Goal: Transaction & Acquisition: Purchase product/service

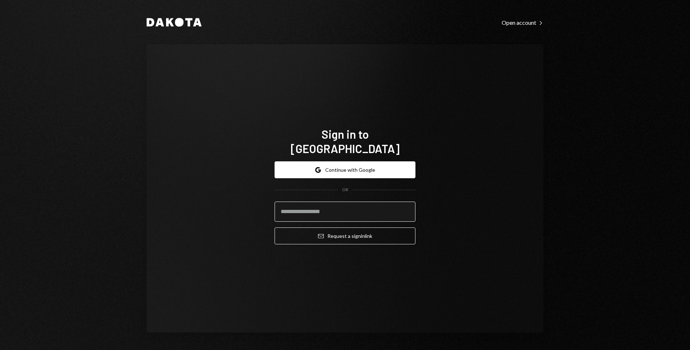
click at [360, 213] on input "email" at bounding box center [344, 212] width 141 height 20
type input "**********"
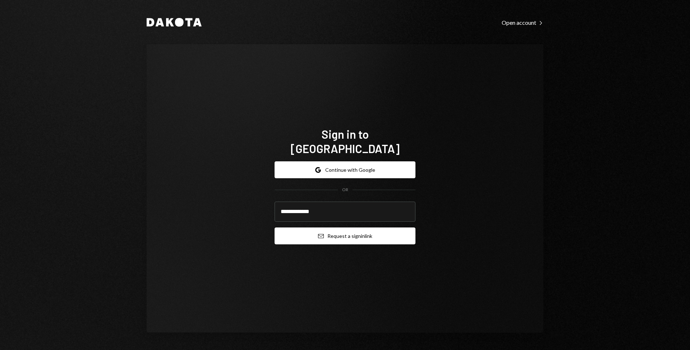
click at [361, 233] on button "Email Request a sign in link" at bounding box center [344, 235] width 141 height 17
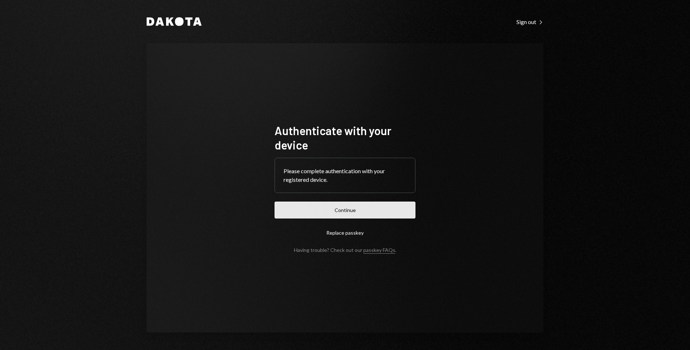
click at [337, 204] on button "Continue" at bounding box center [344, 210] width 141 height 17
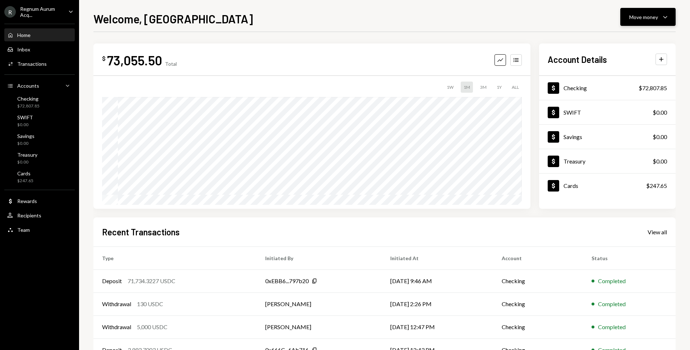
click at [637, 23] on button "Move money Caret Down" at bounding box center [647, 17] width 55 height 18
click at [638, 43] on div "Withdraw Send" at bounding box center [637, 39] width 72 height 16
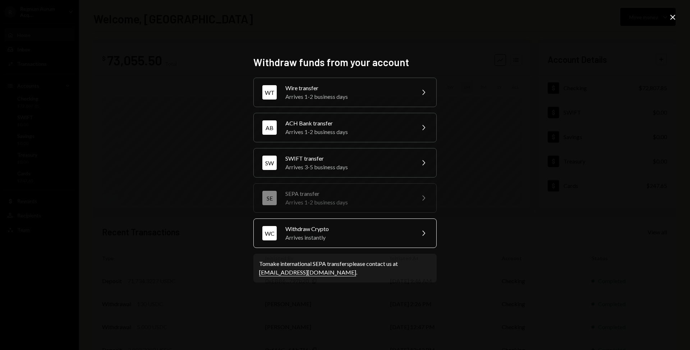
click at [343, 222] on div "WC Withdraw Crypto Arrives instantly Chevron Right" at bounding box center [344, 232] width 183 height 29
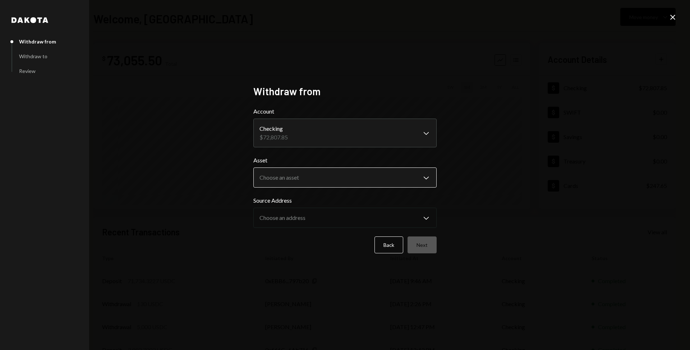
click at [346, 173] on body "**********" at bounding box center [345, 175] width 690 height 350
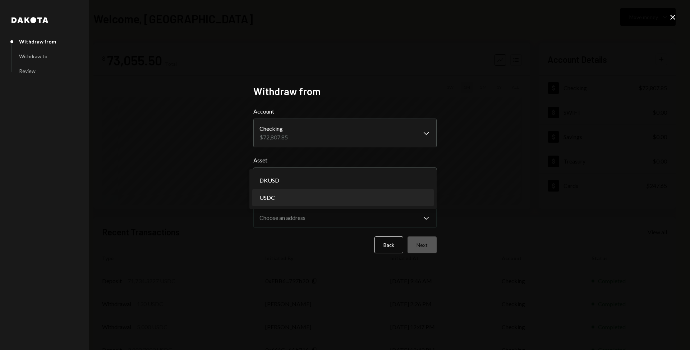
select select "****"
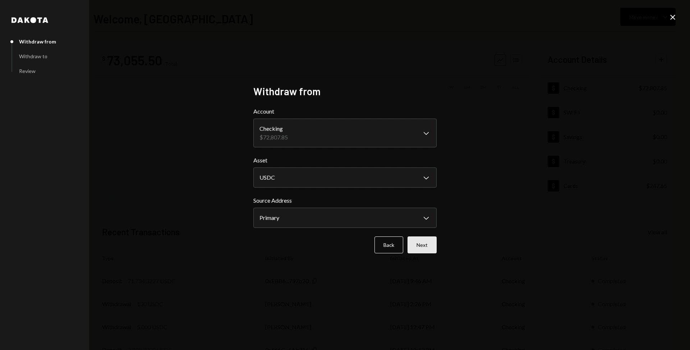
click at [422, 244] on button "Next" at bounding box center [421, 244] width 29 height 17
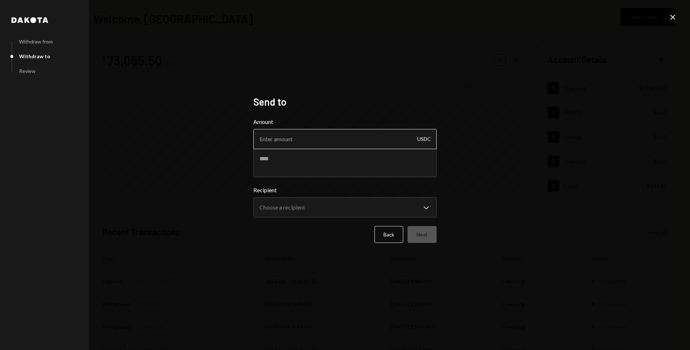
click at [312, 137] on input "Amount" at bounding box center [344, 139] width 183 height 20
type input "33449"
click at [352, 158] on textarea at bounding box center [344, 162] width 183 height 29
click at [262, 159] on textarea "**********" at bounding box center [344, 162] width 183 height 29
click at [259, 158] on textarea "**********" at bounding box center [344, 162] width 183 height 29
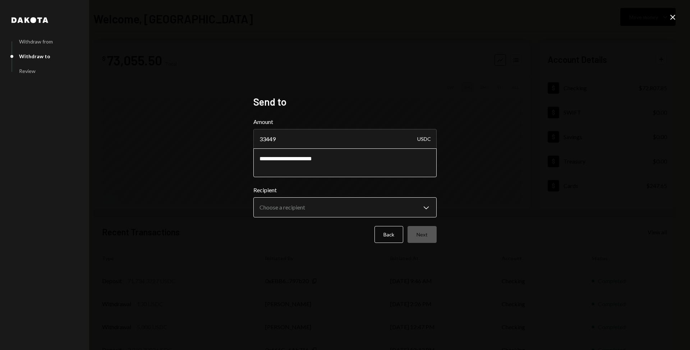
type textarea "**********"
click at [317, 211] on body "**********" at bounding box center [345, 175] width 690 height 350
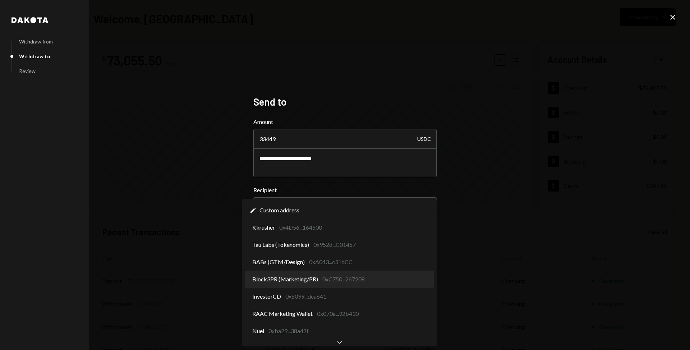
select select "**********"
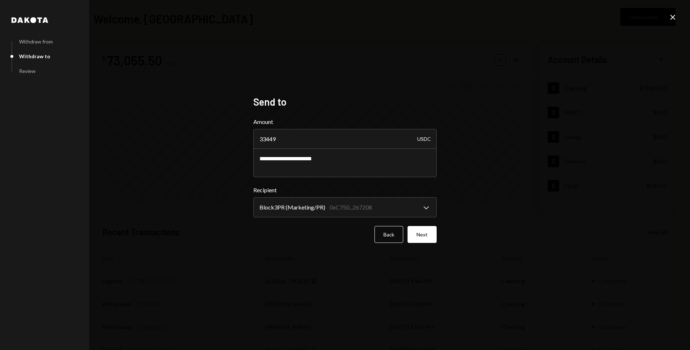
click at [547, 241] on div "**********" at bounding box center [345, 175] width 690 height 350
click at [429, 236] on button "Next" at bounding box center [421, 234] width 29 height 17
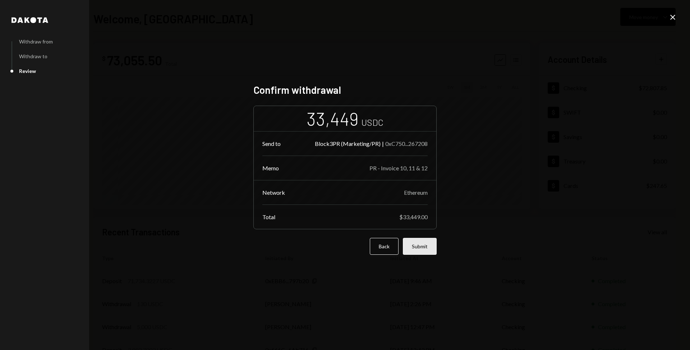
click at [432, 244] on button "Submit" at bounding box center [420, 246] width 34 height 17
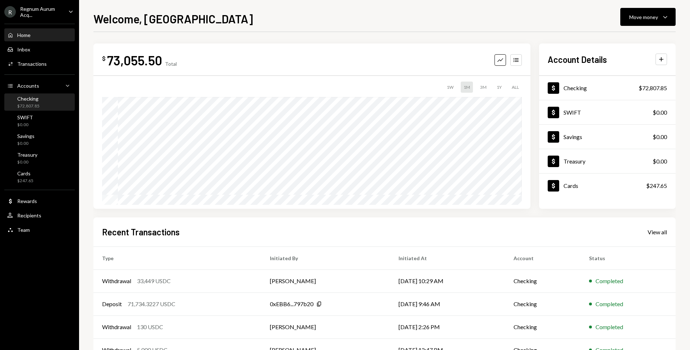
click at [54, 101] on div "Checking $72,807.85" at bounding box center [39, 103] width 65 height 14
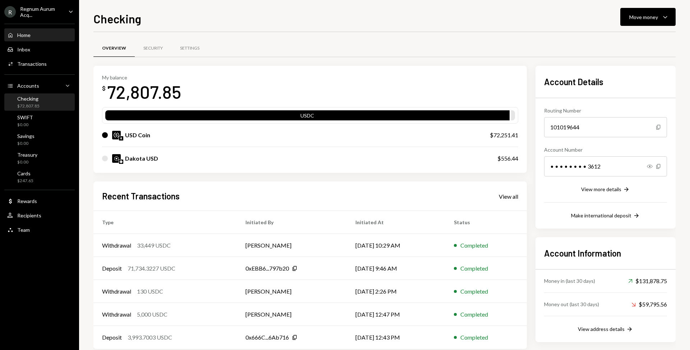
click at [41, 34] on div "Home Home" at bounding box center [39, 35] width 65 height 6
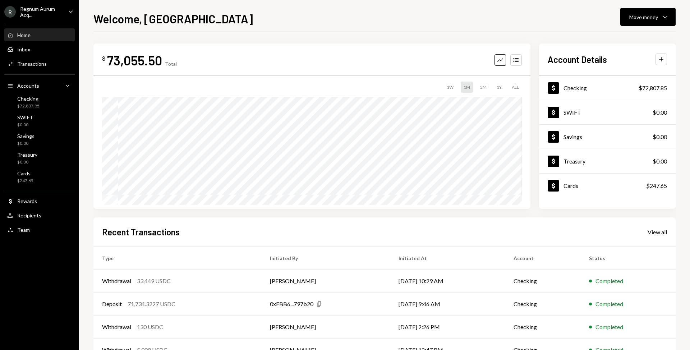
click at [297, 228] on div "Recent Transactions View all" at bounding box center [384, 232] width 565 height 12
click at [638, 19] on div "Move money" at bounding box center [643, 17] width 29 height 8
click at [639, 40] on div "Send" at bounding box center [642, 39] width 52 height 8
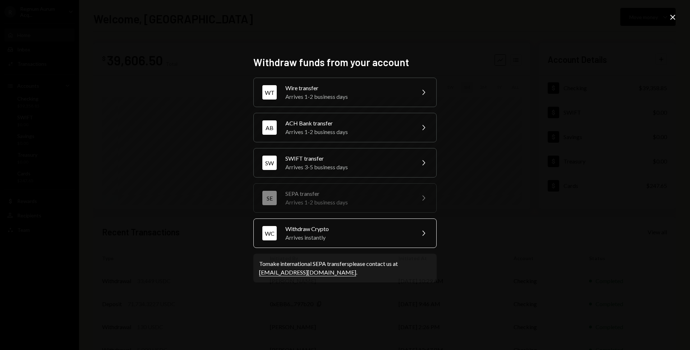
click at [341, 224] on div "WC Withdraw Crypto Arrives instantly Chevron Right" at bounding box center [344, 232] width 183 height 29
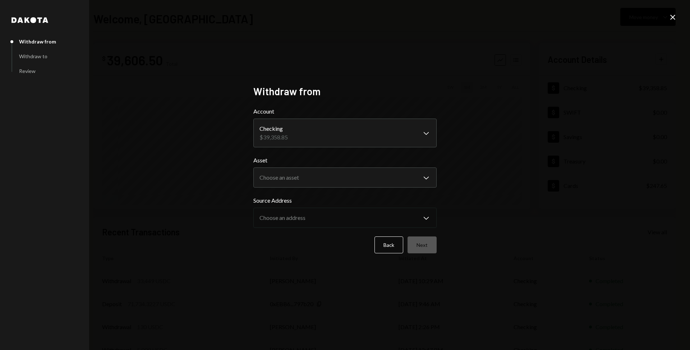
click at [363, 188] on form "**********" at bounding box center [344, 180] width 183 height 146
click at [374, 180] on body "R Regnum Aurum Acq... Caret Down Home Home Inbox Inbox Activities Transactions …" at bounding box center [345, 175] width 690 height 350
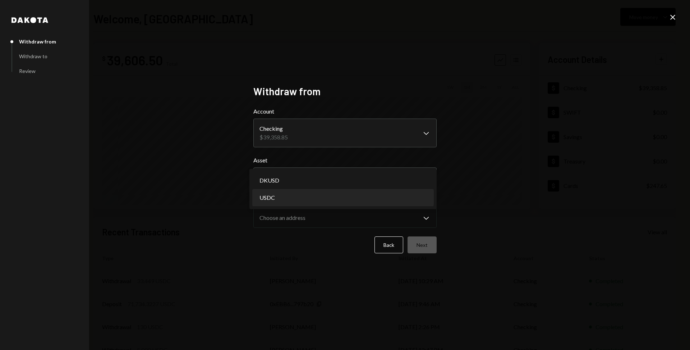
select select "****"
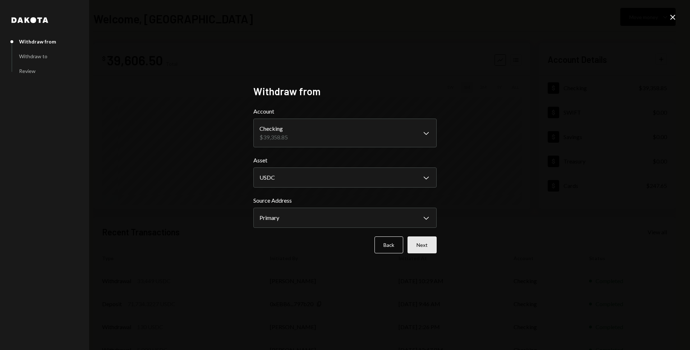
click at [430, 241] on button "Next" at bounding box center [421, 244] width 29 height 17
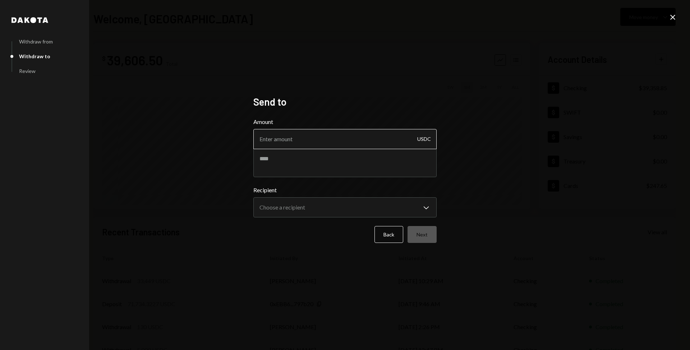
click at [334, 136] on input "Amount" at bounding box center [344, 139] width 183 height 20
type input "6250"
click at [351, 163] on textarea at bounding box center [344, 162] width 183 height 29
type textarea "**********"
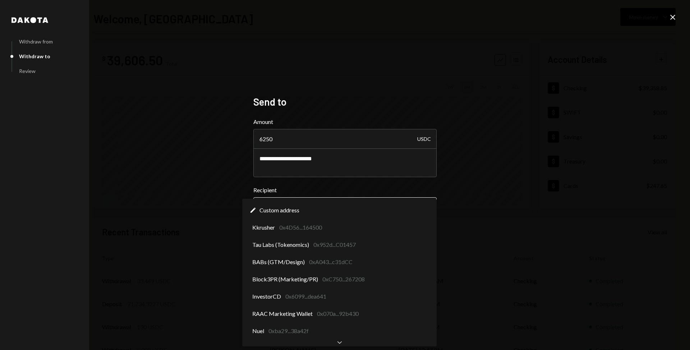
click at [333, 216] on body "**********" at bounding box center [345, 175] width 690 height 350
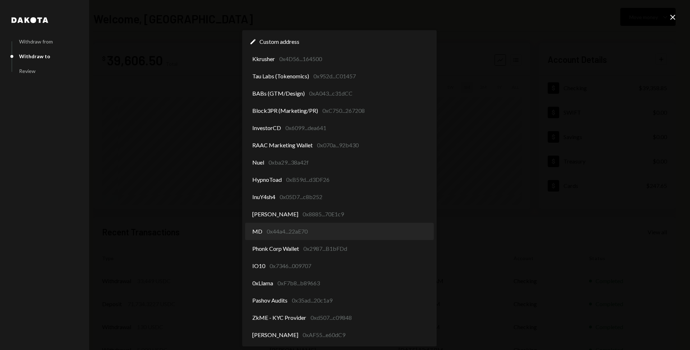
select select "**********"
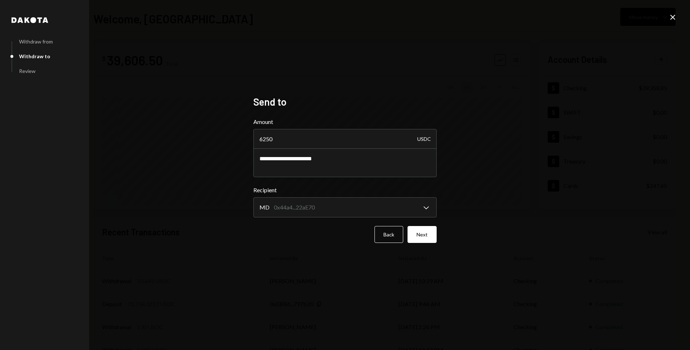
click at [486, 241] on div "**********" at bounding box center [345, 175] width 690 height 350
click at [422, 236] on button "Next" at bounding box center [421, 234] width 29 height 17
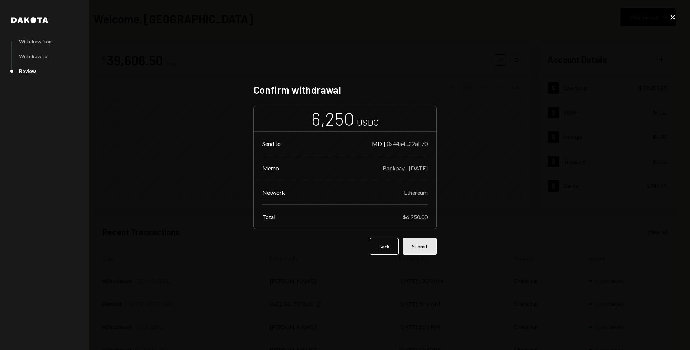
click at [423, 247] on button "Submit" at bounding box center [420, 246] width 34 height 17
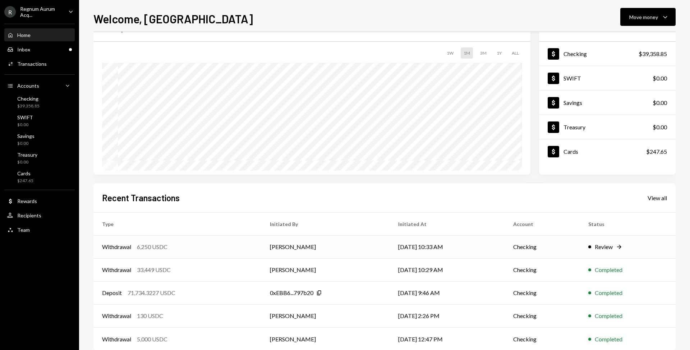
scroll to position [49, 0]
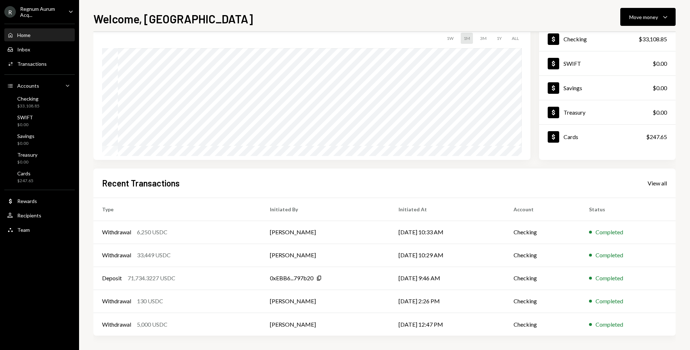
click at [506, 177] on div "Recent Transactions View all" at bounding box center [384, 183] width 565 height 12
click at [647, 256] on div "Completed" at bounding box center [628, 255] width 78 height 9
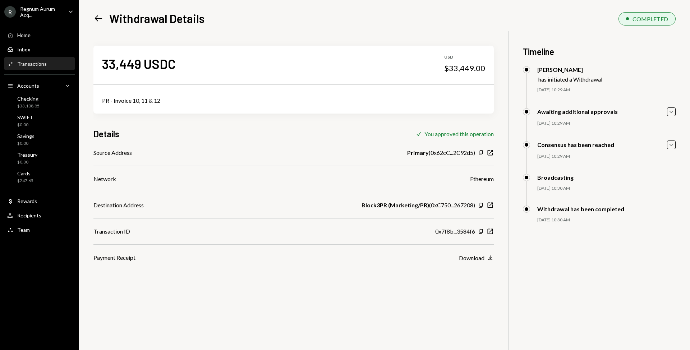
click at [94, 17] on icon "Left Arrow" at bounding box center [98, 18] width 10 height 10
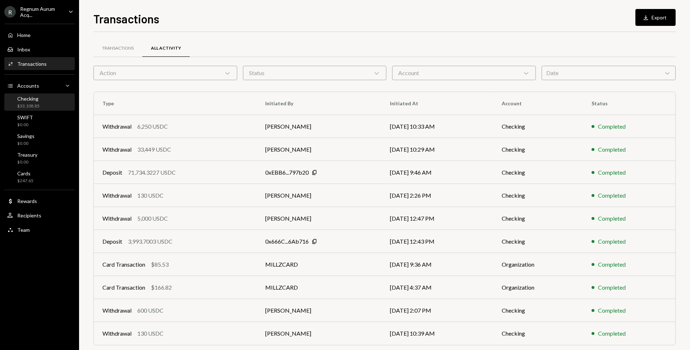
click at [50, 97] on div "Checking $33,108.85" at bounding box center [39, 103] width 65 height 14
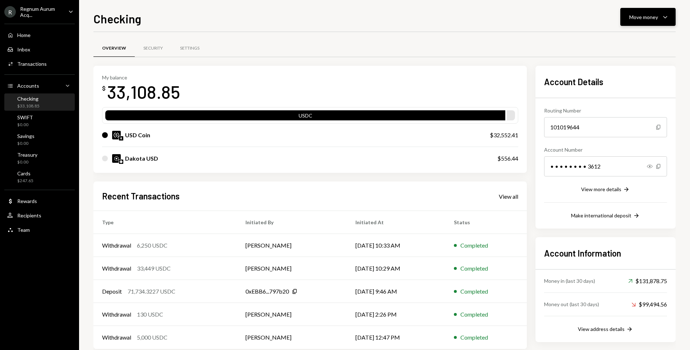
click at [657, 21] on button "Move money Caret Down" at bounding box center [647, 17] width 55 height 18
click at [646, 35] on div "Send" at bounding box center [642, 39] width 52 height 8
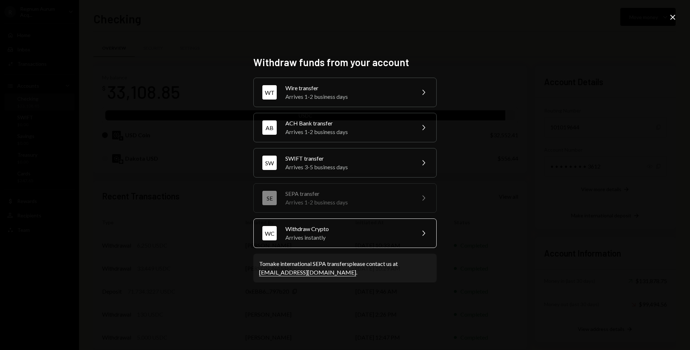
click at [351, 230] on div "Withdraw Crypto" at bounding box center [347, 228] width 125 height 9
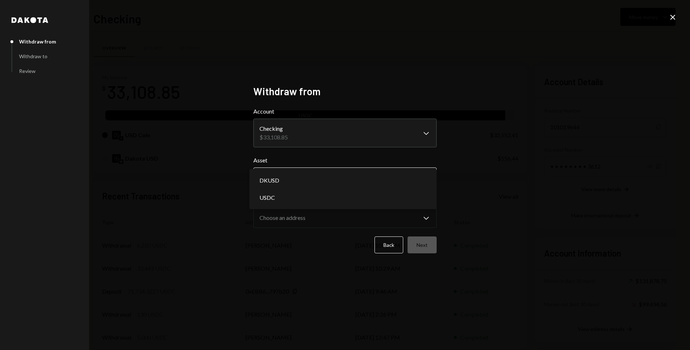
click at [320, 172] on body "R Regnum Aurum Acq... Caret Down Home Home Inbox Inbox Activities Transactions …" at bounding box center [345, 175] width 690 height 350
select select "****"
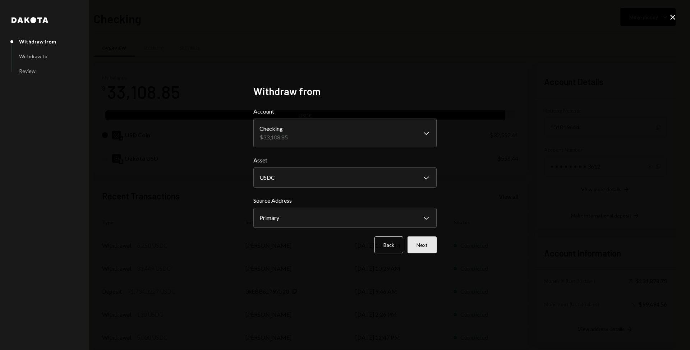
click at [422, 244] on button "Next" at bounding box center [421, 244] width 29 height 17
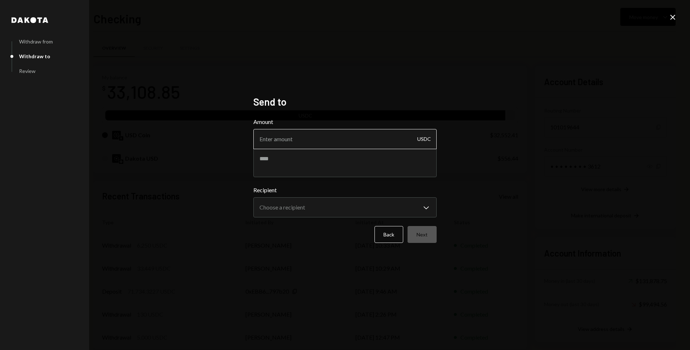
click at [349, 143] on input "Amount" at bounding box center [344, 139] width 183 height 20
type input "16500"
click at [309, 157] on textarea at bounding box center [344, 162] width 183 height 29
type textarea "****"
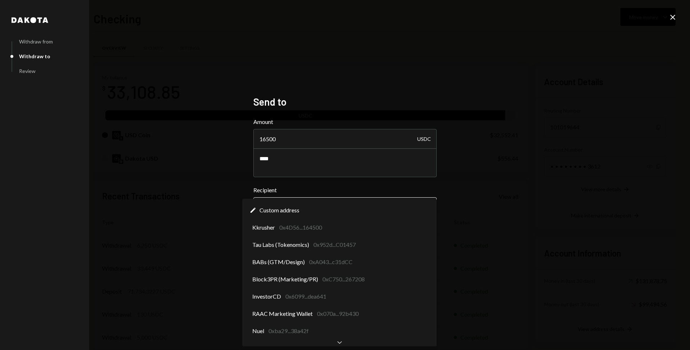
click at [353, 208] on body "R Regnum Aurum Acq... Caret Down Home Home Inbox Inbox Activities Transactions …" at bounding box center [345, 175] width 690 height 350
select select "**********"
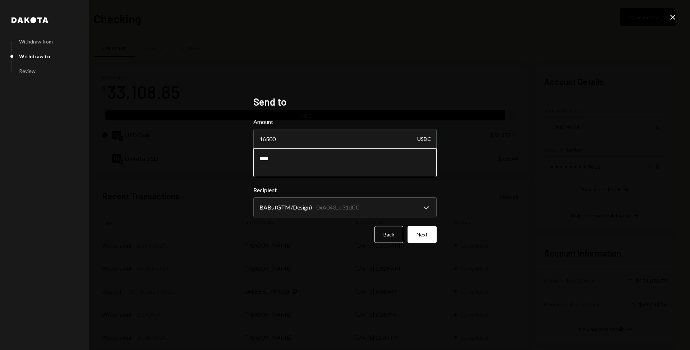
click at [327, 167] on textarea "****" at bounding box center [344, 162] width 183 height 29
type textarea "********"
click at [423, 236] on button "Next" at bounding box center [421, 234] width 29 height 17
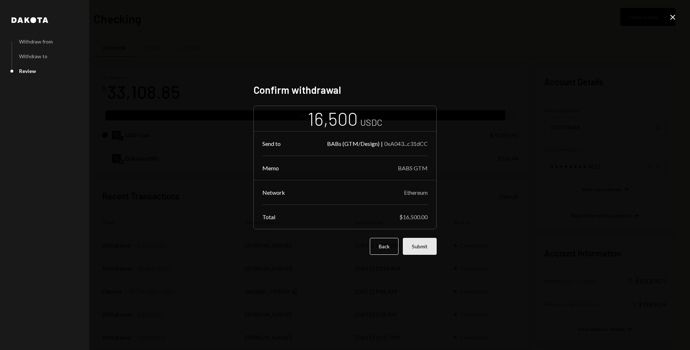
click at [425, 242] on button "Submit" at bounding box center [420, 246] width 34 height 17
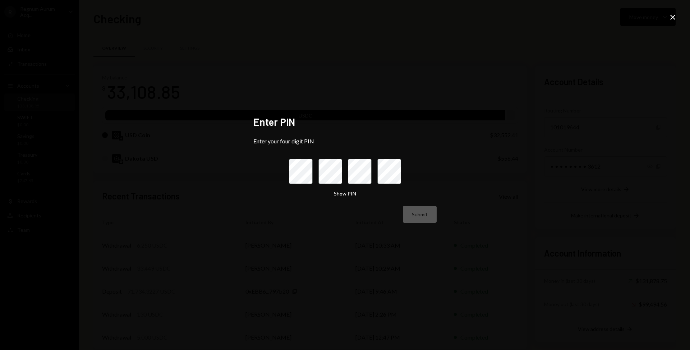
click at [675, 19] on icon "Close" at bounding box center [672, 17] width 9 height 9
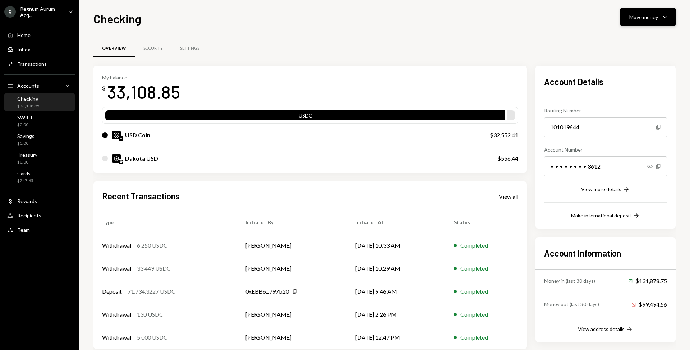
click at [655, 17] on div "Move money" at bounding box center [643, 17] width 29 height 8
click at [652, 35] on div "Send" at bounding box center [642, 39] width 52 height 8
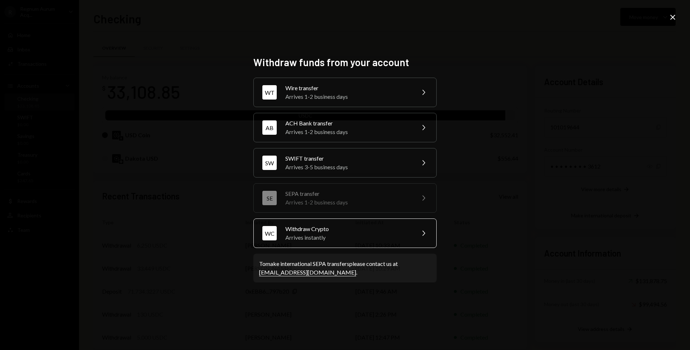
click at [330, 231] on div "Withdraw Crypto" at bounding box center [347, 228] width 125 height 9
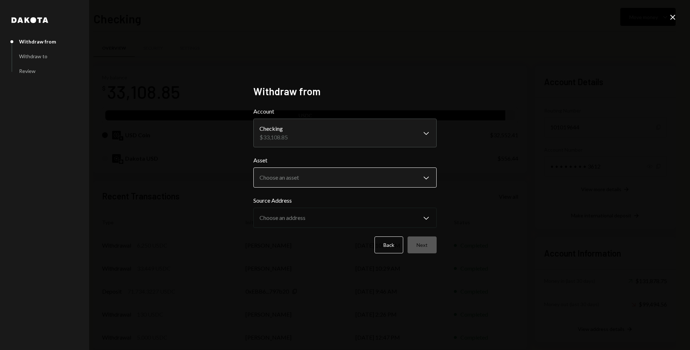
click at [314, 176] on body "R Regnum Aurum Acq... Caret Down Home Home Inbox Inbox Activities Transactions …" at bounding box center [345, 175] width 690 height 350
select select "****"
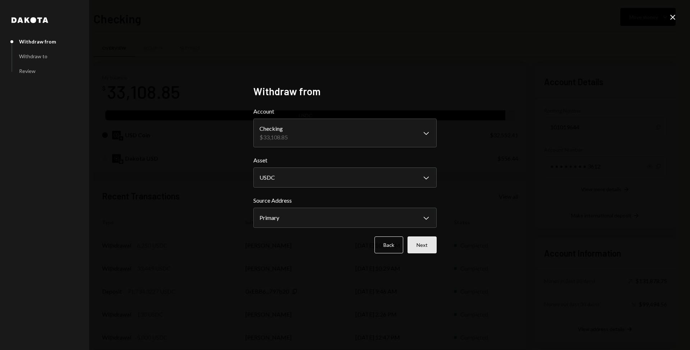
click at [418, 238] on button "Next" at bounding box center [421, 244] width 29 height 17
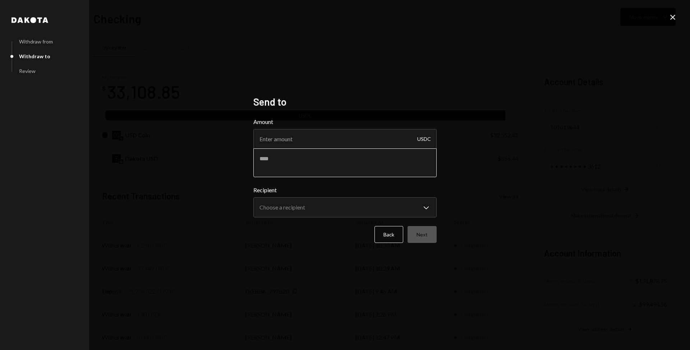
click at [366, 155] on textarea at bounding box center [344, 162] width 183 height 29
click at [385, 139] on input "Amount" at bounding box center [344, 139] width 183 height 20
type input "16500"
click at [371, 157] on textarea at bounding box center [344, 162] width 183 height 29
type textarea "**********"
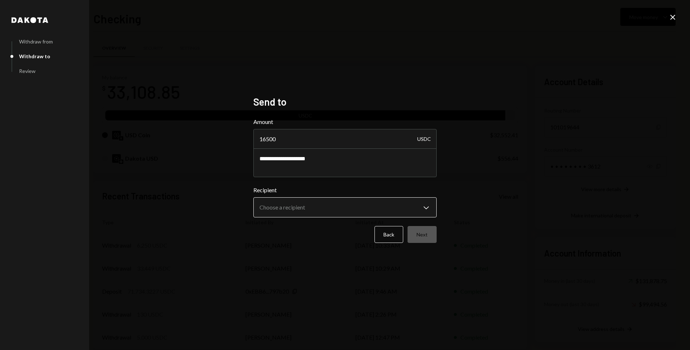
click at [332, 210] on body "R Regnum Aurum Acq... Caret Down Home Home Inbox Inbox Activities Transactions …" at bounding box center [345, 175] width 690 height 350
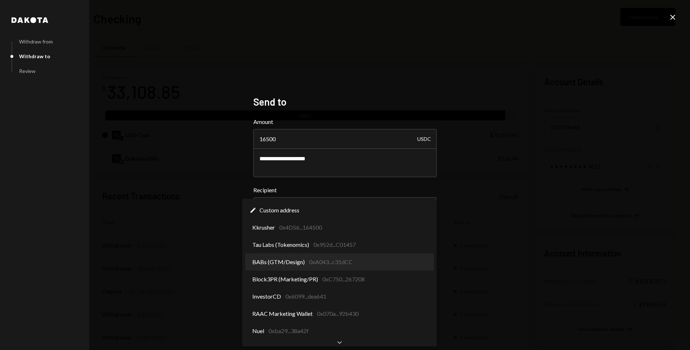
select select "**********"
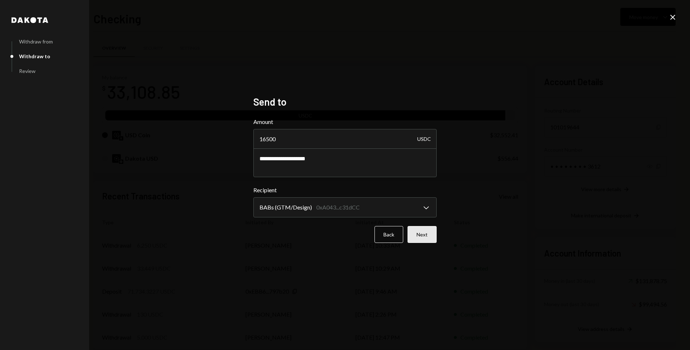
click at [415, 231] on button "Next" at bounding box center [421, 234] width 29 height 17
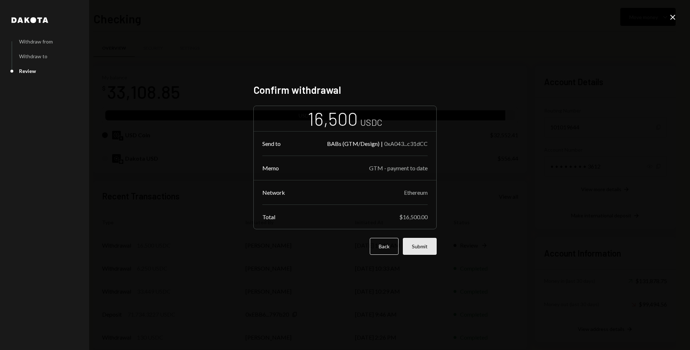
click at [428, 248] on button "Submit" at bounding box center [420, 246] width 34 height 17
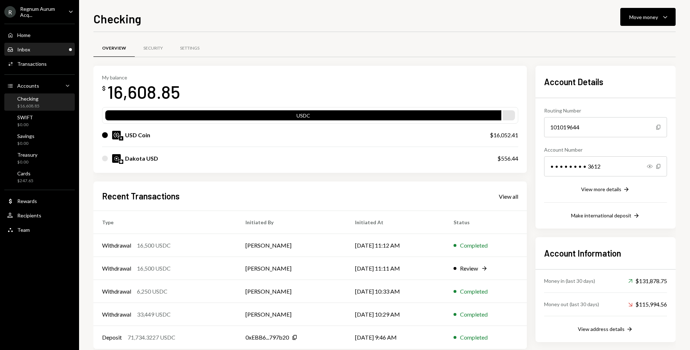
click at [31, 46] on div "Inbox Inbox" at bounding box center [39, 49] width 65 height 6
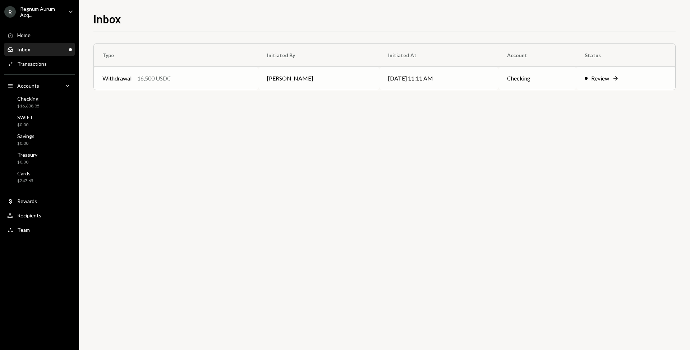
click at [429, 82] on td "[DATE] 11:11 AM" at bounding box center [438, 78] width 119 height 23
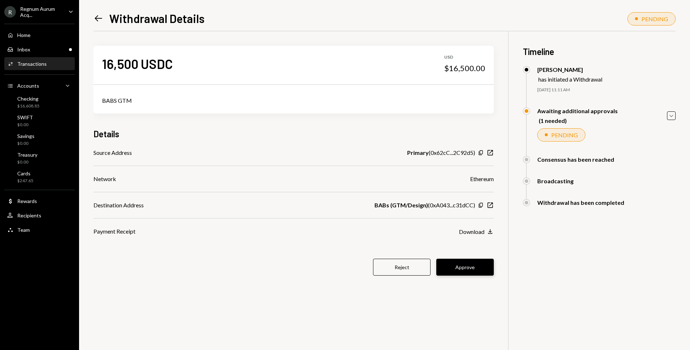
click at [473, 265] on button "Approve" at bounding box center [464, 267] width 57 height 17
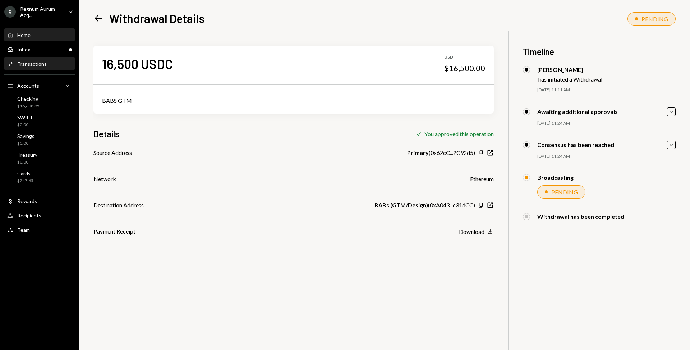
click at [36, 33] on div "Home Home" at bounding box center [39, 35] width 65 height 6
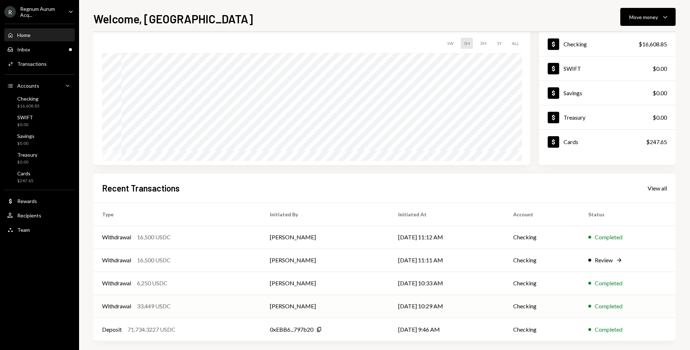
scroll to position [49, 0]
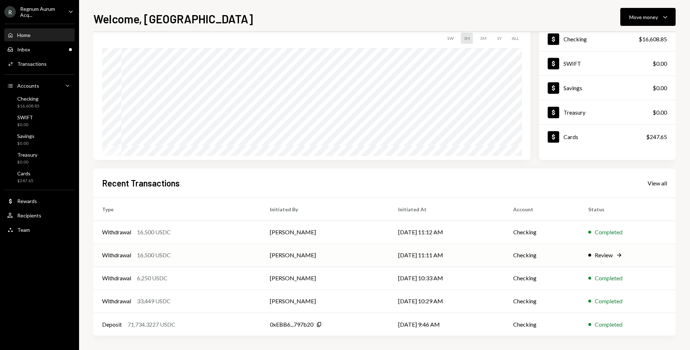
click at [615, 257] on div "Review Right Arrow" at bounding box center [627, 255] width 79 height 9
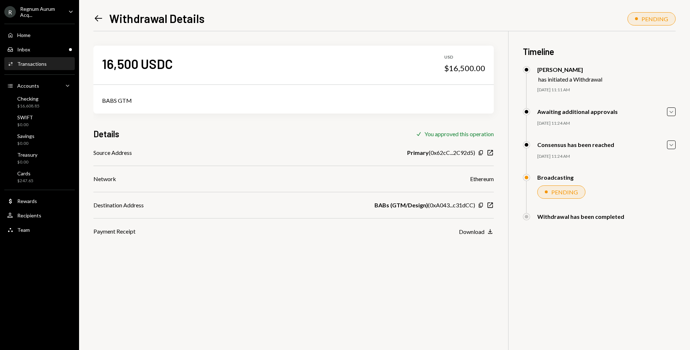
click at [99, 17] on icon "Left Arrow" at bounding box center [98, 18] width 10 height 10
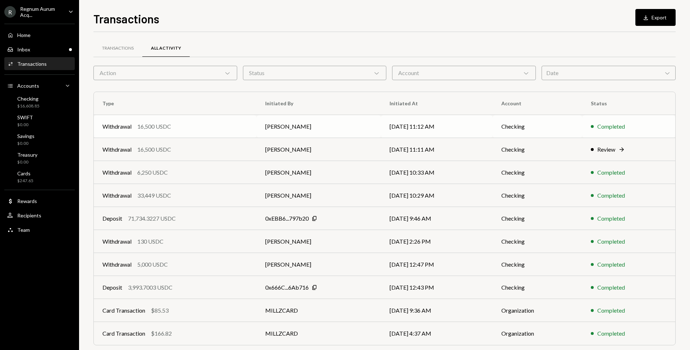
click at [490, 129] on td "[DATE] 11:12 AM" at bounding box center [437, 126] width 112 height 23
click at [42, 36] on div "Home Home" at bounding box center [39, 35] width 65 height 6
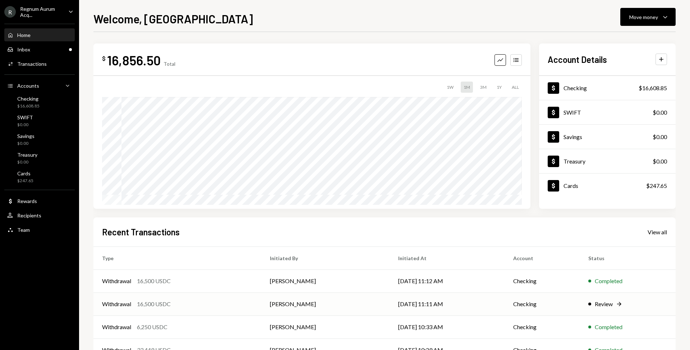
click at [623, 308] on div "Review Right Arrow" at bounding box center [627, 304] width 79 height 9
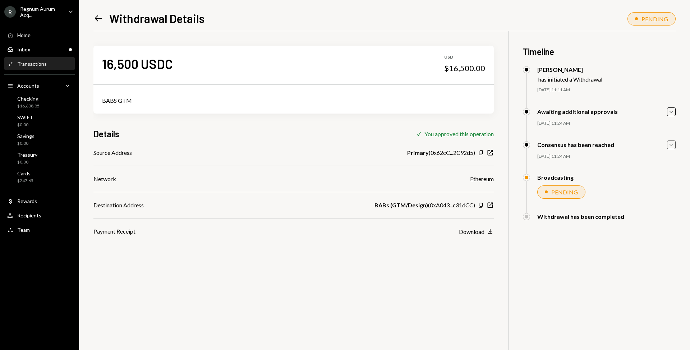
click at [672, 148] on icon "Caret Down" at bounding box center [671, 145] width 8 height 8
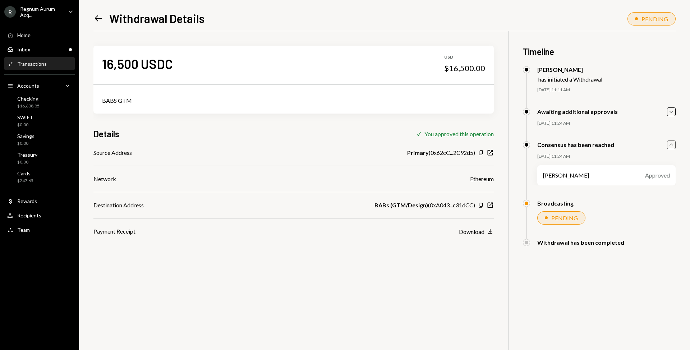
click at [658, 175] on div "Approved" at bounding box center [657, 175] width 25 height 9
click at [671, 112] on icon "Caret Down" at bounding box center [671, 112] width 8 height 8
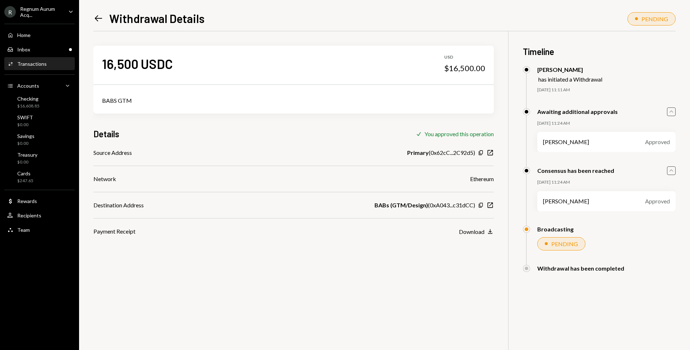
click at [671, 112] on icon "Caret Up" at bounding box center [671, 112] width 8 height 8
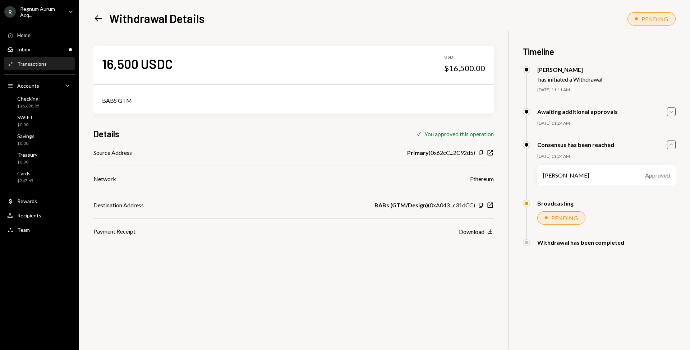
click at [673, 144] on icon "Caret Up" at bounding box center [671, 145] width 8 height 8
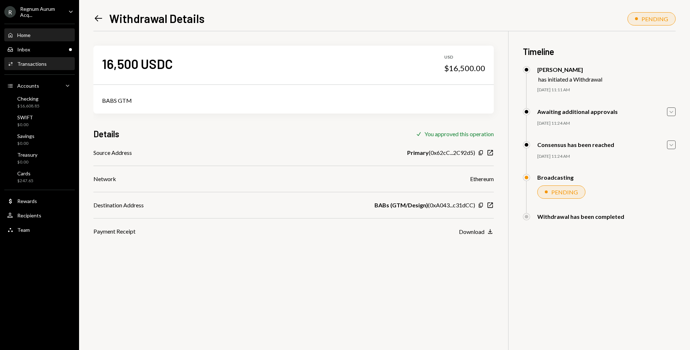
click at [19, 35] on div "Home" at bounding box center [23, 35] width 13 height 6
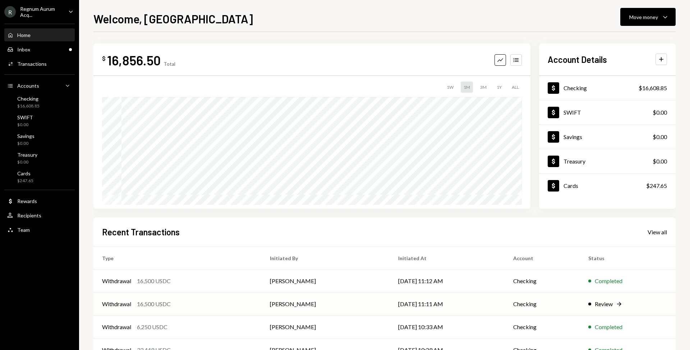
click at [625, 305] on div "Review Right Arrow" at bounding box center [627, 304] width 79 height 9
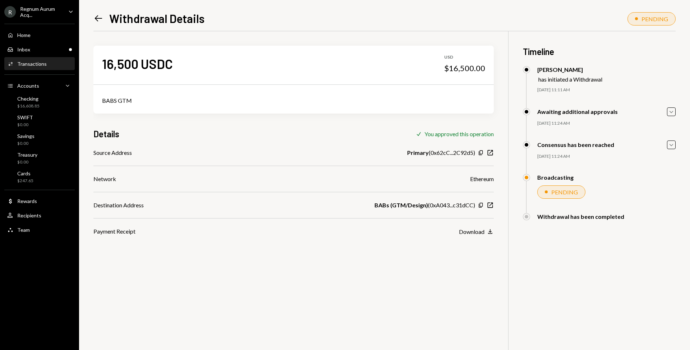
click at [94, 21] on icon "Left Arrow" at bounding box center [98, 18] width 10 height 10
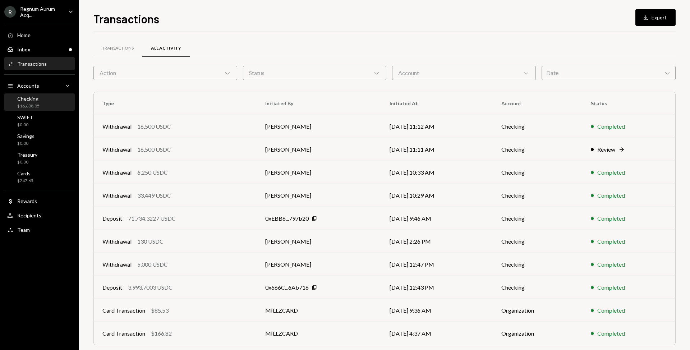
click at [48, 106] on div "Checking $16,608.85" at bounding box center [39, 103] width 65 height 14
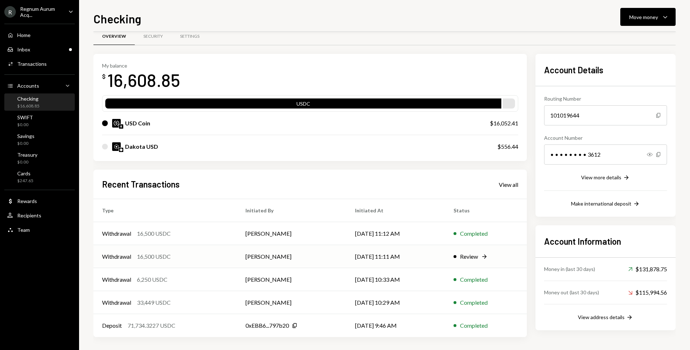
scroll to position [13, 0]
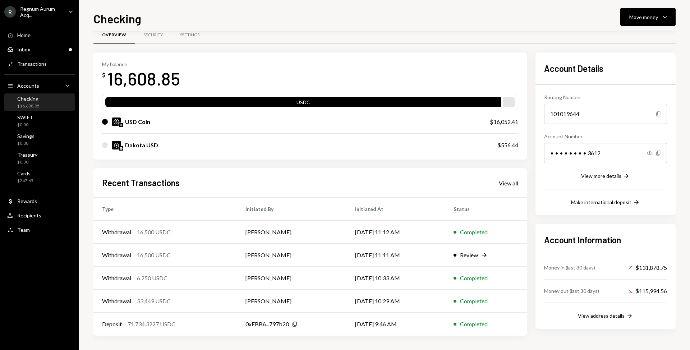
click at [52, 102] on div "Checking $16,608.85" at bounding box center [39, 103] width 65 height 14
click at [55, 36] on div "Home Home" at bounding box center [39, 35] width 65 height 6
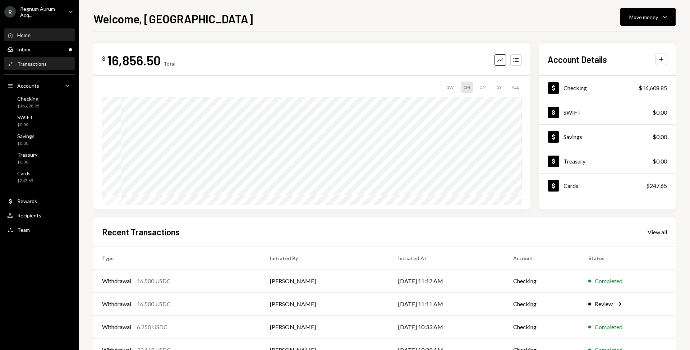
click at [45, 63] on div "Activities Transactions" at bounding box center [39, 64] width 65 height 6
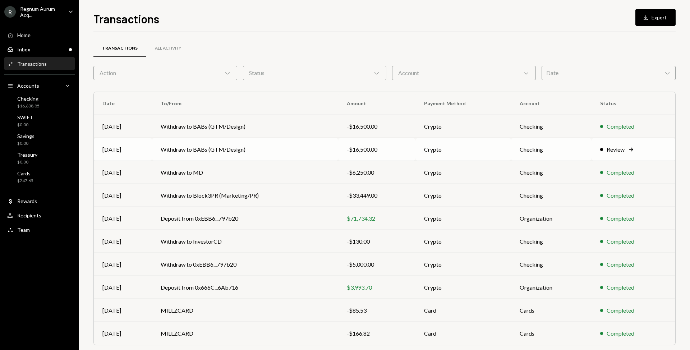
click at [606, 152] on div "Review" at bounding box center [615, 149] width 18 height 9
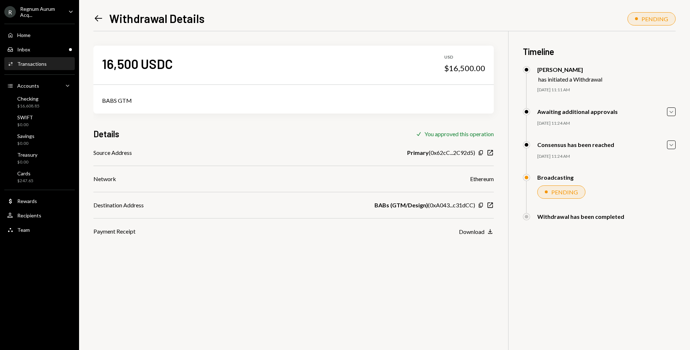
click at [105, 20] on div "Left Arrow Withdrawal Details" at bounding box center [148, 18] width 111 height 14
click at [103, 20] on icon "Left Arrow" at bounding box center [98, 18] width 10 height 10
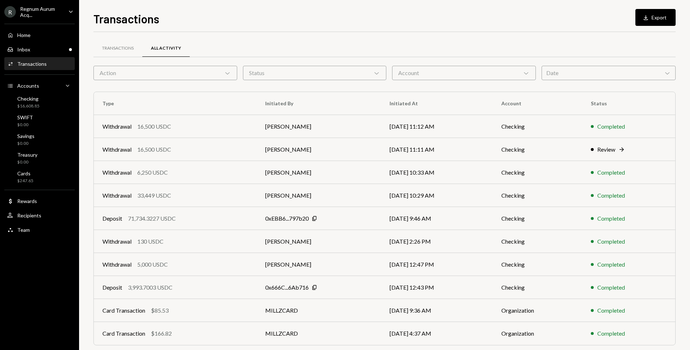
click at [388, 70] on form "Action Chevron Down Status Chevron Down Account Chevron Down Date Chevron Down" at bounding box center [384, 73] width 582 height 14
click at [56, 37] on div "Home Home" at bounding box center [39, 35] width 65 height 6
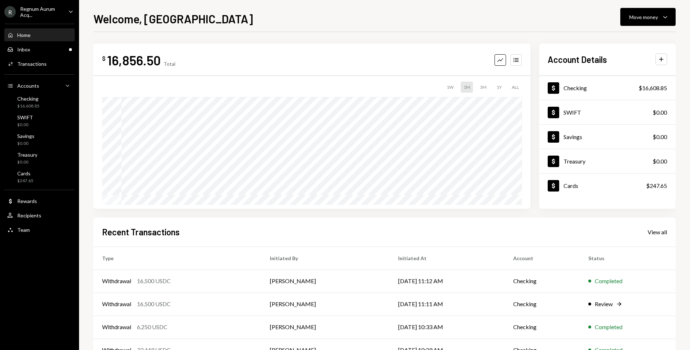
click at [330, 51] on div "$ 16,856.50 Total Graph Accounts 1W 1M 3M 1Y ALL" at bounding box center [311, 125] width 437 height 165
click at [328, 275] on td "[PERSON_NAME]" at bounding box center [325, 280] width 128 height 23
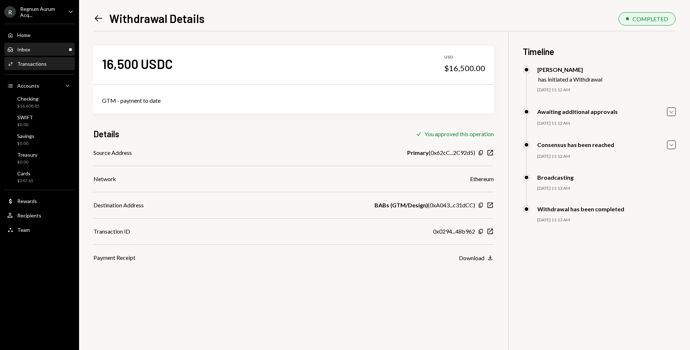
click at [43, 43] on link "Inbox Inbox" at bounding box center [39, 49] width 70 height 13
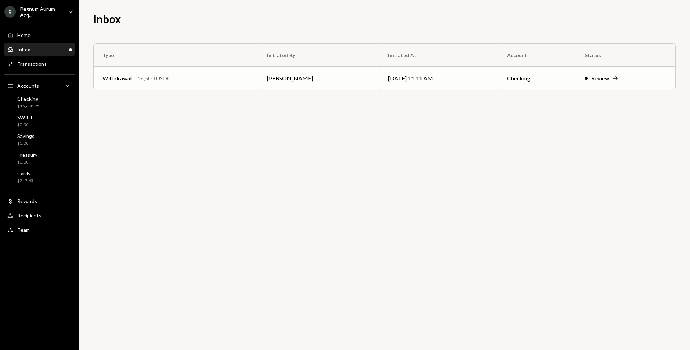
click at [402, 69] on td "[DATE] 11:11 AM" at bounding box center [438, 78] width 119 height 23
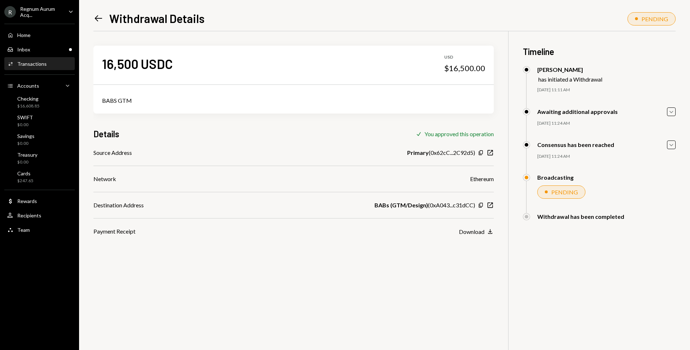
click at [563, 190] on div "PENDING" at bounding box center [564, 192] width 27 height 7
click at [26, 26] on div "Home Home Inbox Inbox Activities Transactions Accounts Accounts Caret Down Chec…" at bounding box center [39, 128] width 79 height 218
click at [29, 36] on div "Home" at bounding box center [23, 35] width 13 height 6
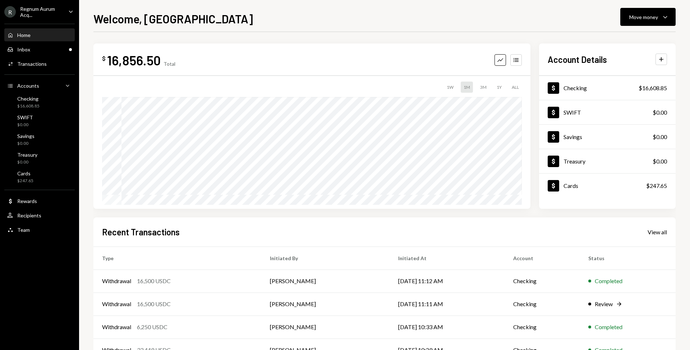
click at [334, 66] on div "$ 16,856.50 Total Graph Accounts" at bounding box center [312, 60] width 420 height 16
click at [335, 62] on div "$ 16,856.50 Total Graph Accounts" at bounding box center [312, 60] width 420 height 16
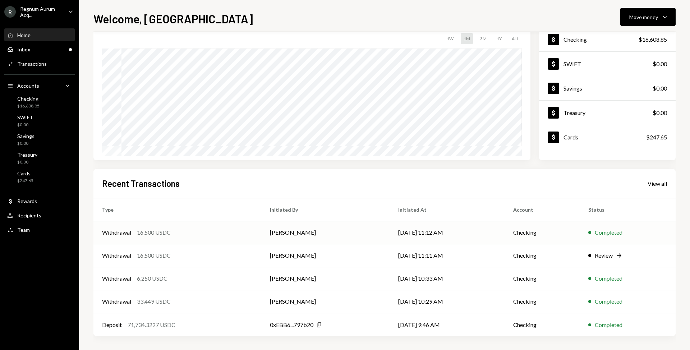
scroll to position [49, 0]
click at [355, 230] on td "[PERSON_NAME]" at bounding box center [325, 232] width 128 height 23
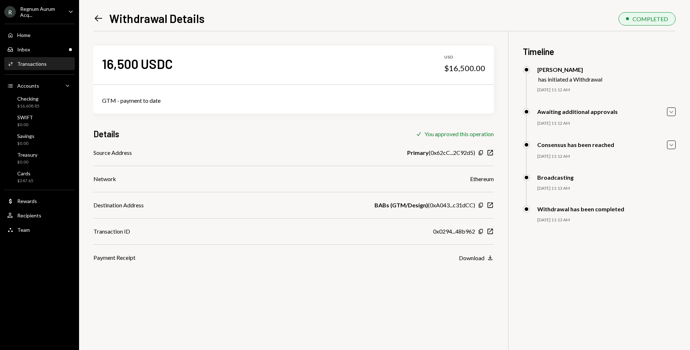
click at [97, 18] on icon at bounding box center [99, 18] width 8 height 6
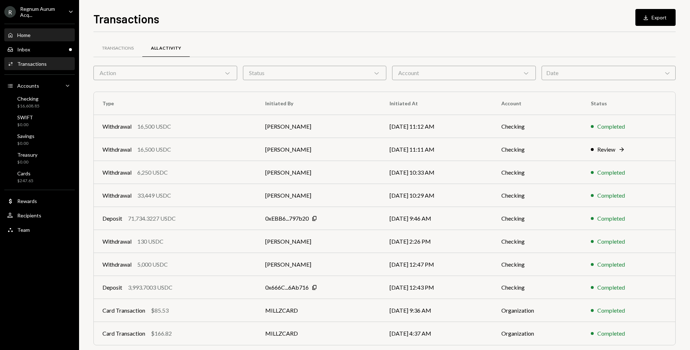
click at [32, 32] on div "Home Home" at bounding box center [39, 35] width 65 height 6
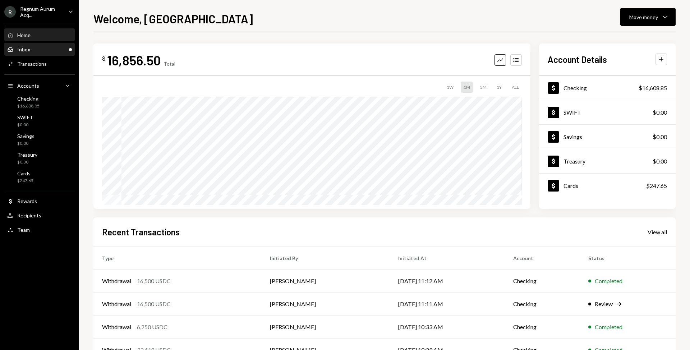
click at [54, 46] on div "Inbox Inbox" at bounding box center [39, 49] width 65 height 6
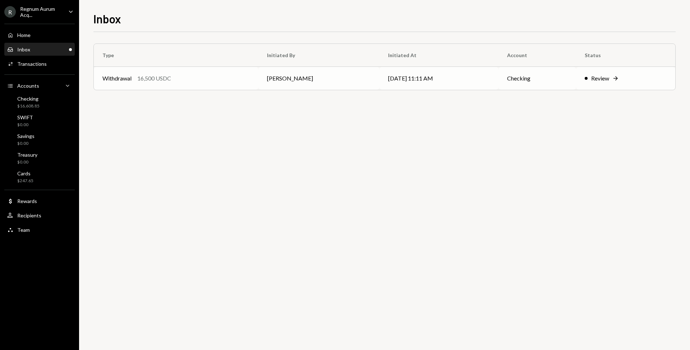
click at [525, 79] on td "Checking" at bounding box center [537, 78] width 78 height 23
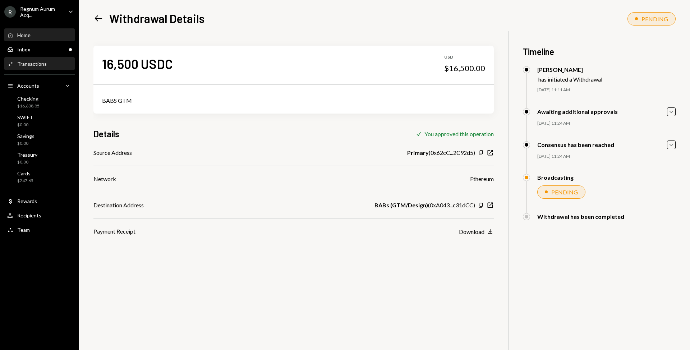
click at [33, 33] on div "Home Home" at bounding box center [39, 35] width 65 height 6
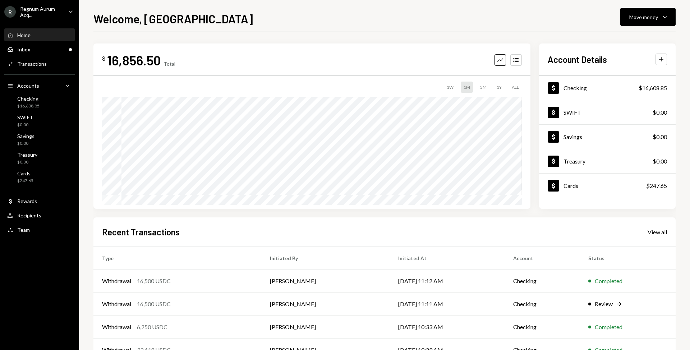
click at [65, 15] on div "R Regnum Aurum Acq... Caret Down" at bounding box center [39, 12] width 79 height 12
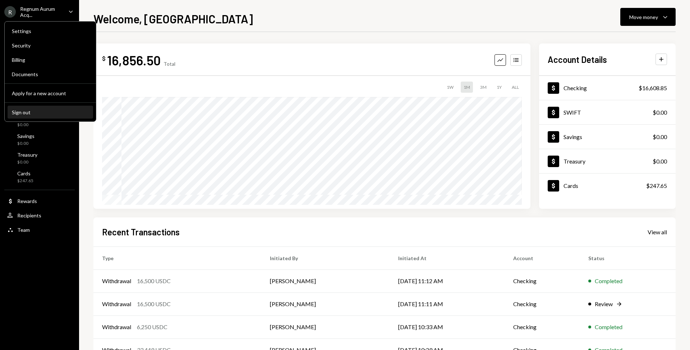
click at [41, 113] on div "Sign out" at bounding box center [50, 112] width 77 height 6
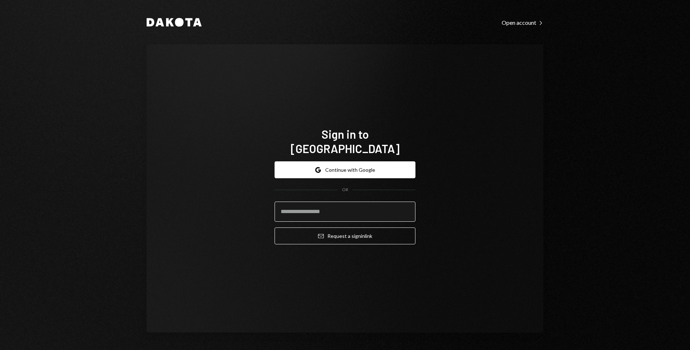
click at [347, 209] on input "email" at bounding box center [344, 212] width 141 height 20
type input "**********"
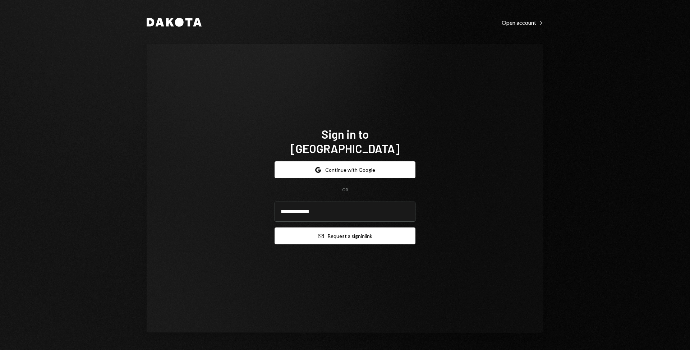
click at [351, 227] on button "Email Request a sign in link" at bounding box center [344, 235] width 141 height 17
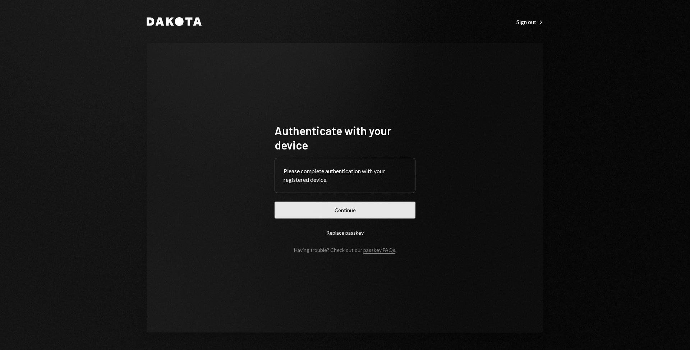
click at [382, 210] on button "Continue" at bounding box center [344, 210] width 141 height 17
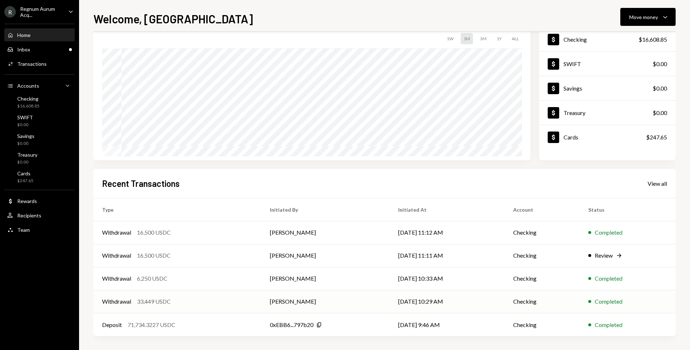
scroll to position [49, 0]
click at [610, 254] on div "Review" at bounding box center [603, 255] width 18 height 9
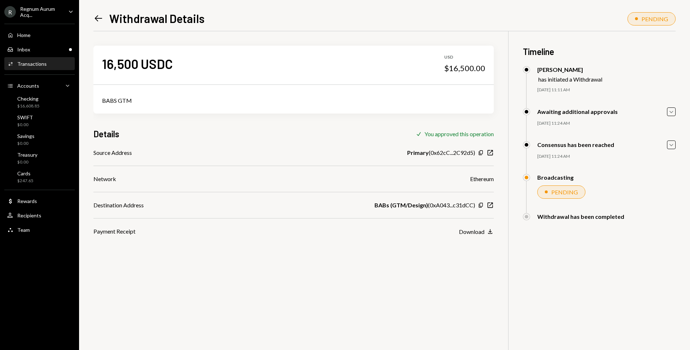
click at [104, 16] on div "Left Arrow Withdrawal Details" at bounding box center [148, 18] width 111 height 14
click at [101, 17] on icon "Left Arrow" at bounding box center [98, 18] width 10 height 10
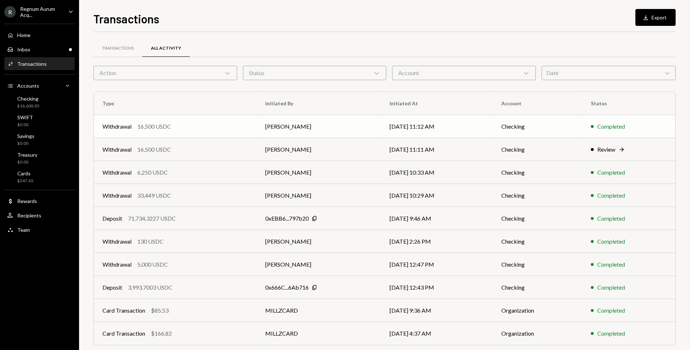
click at [352, 121] on td "[PERSON_NAME]" at bounding box center [318, 126] width 125 height 23
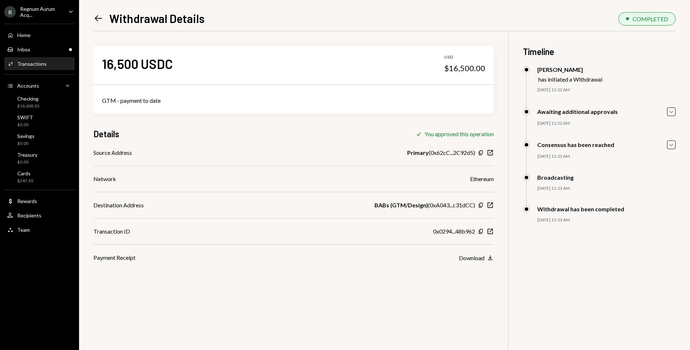
click at [99, 20] on icon "Left Arrow" at bounding box center [98, 18] width 10 height 10
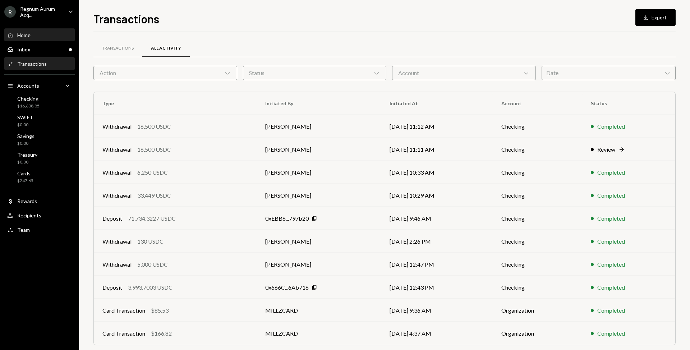
click at [33, 36] on div "Home Home" at bounding box center [39, 35] width 65 height 6
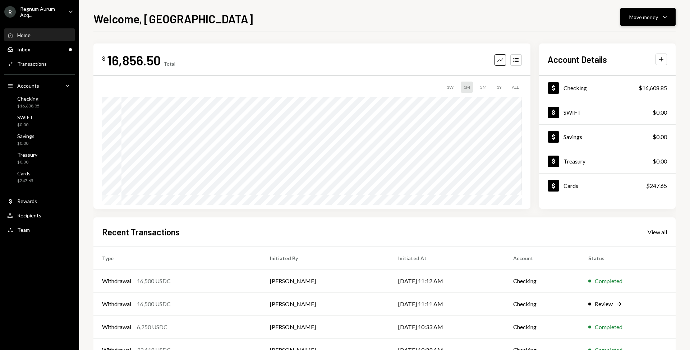
click at [636, 9] on button "Move money Caret Down" at bounding box center [647, 17] width 55 height 18
click at [640, 75] on div "Deposit Deposit" at bounding box center [637, 71] width 72 height 16
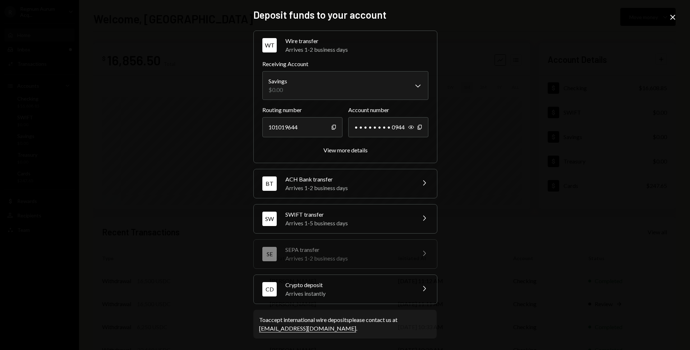
click at [406, 285] on div "Crypto deposit" at bounding box center [348, 285] width 126 height 9
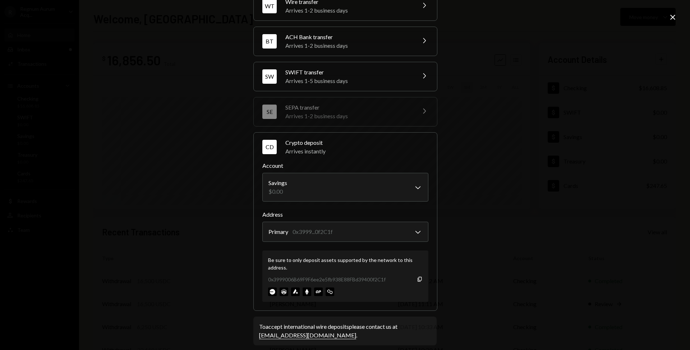
scroll to position [46, 0]
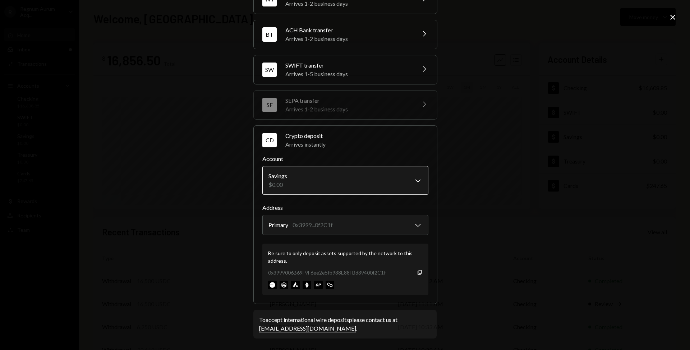
click at [365, 189] on body "R Regnum Aurum Acq... Caret Down Home Home Inbox Inbox Activities Transactions …" at bounding box center [345, 175] width 690 height 350
click at [401, 228] on body "R Regnum Aurum Acq... Caret Down Home Home Inbox Inbox Activities Transactions …" at bounding box center [345, 175] width 690 height 350
click at [508, 230] on div "**********" at bounding box center [345, 175] width 690 height 350
click at [380, 186] on body "R Regnum Aurum Acq... Caret Down Home Home Inbox Inbox Activities Transactions …" at bounding box center [345, 175] width 690 height 350
click at [367, 187] on body "R Regnum Aurum Acq... Caret Down Home Home Inbox Inbox Activities Transactions …" at bounding box center [345, 175] width 690 height 350
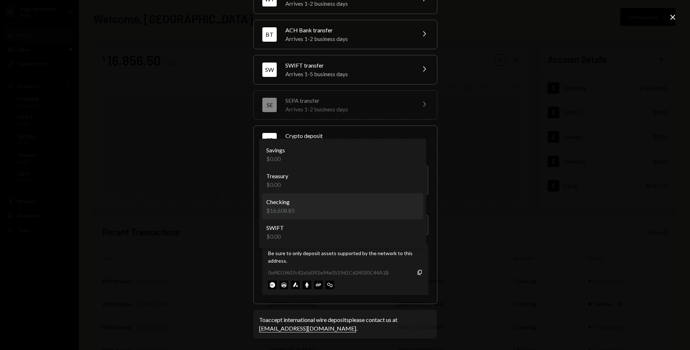
select select "**********"
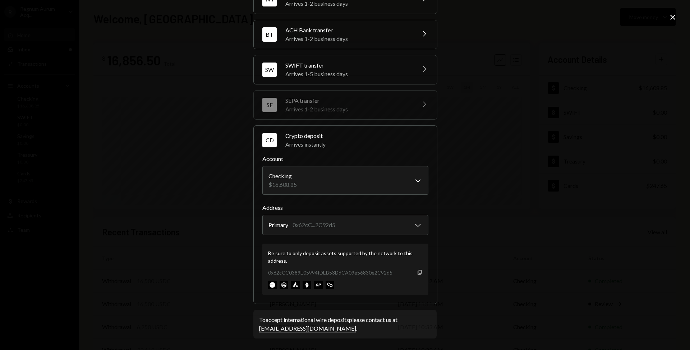
click at [417, 272] on icon "Copy" at bounding box center [420, 272] width 6 height 6
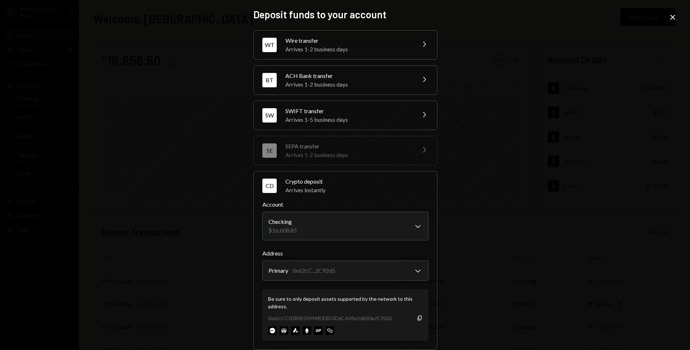
scroll to position [0, 0]
click at [672, 16] on icon at bounding box center [672, 17] width 5 height 5
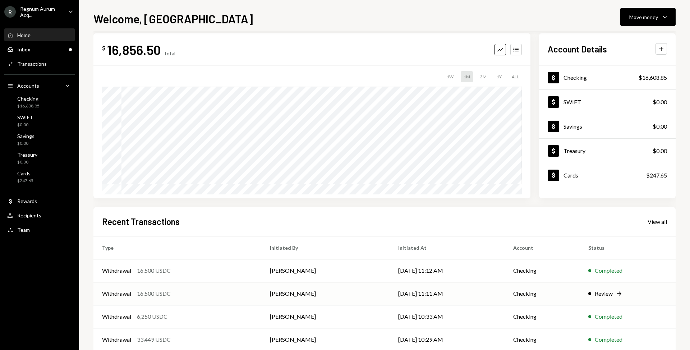
scroll to position [11, 0]
click at [598, 289] on div "Review" at bounding box center [603, 293] width 18 height 9
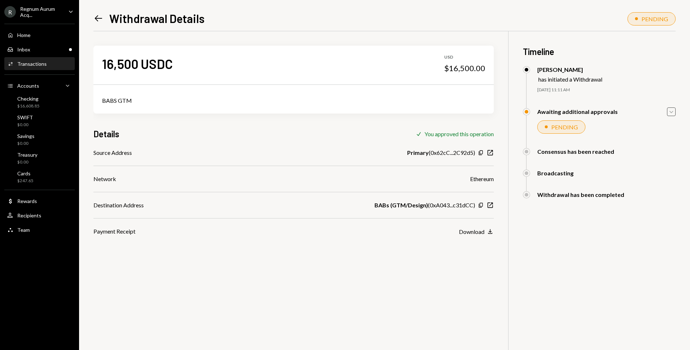
click at [671, 114] on icon "Caret Down" at bounding box center [671, 112] width 8 height 8
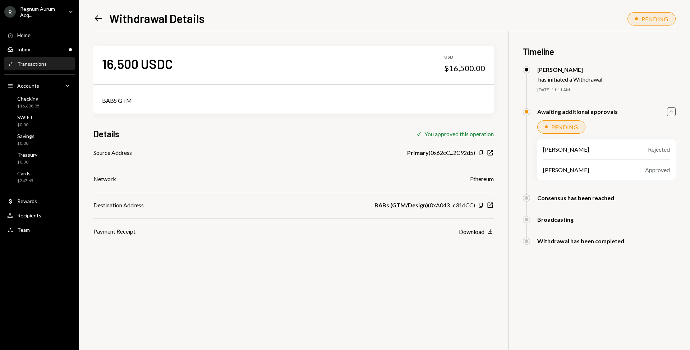
click at [671, 114] on icon "Caret Up" at bounding box center [671, 112] width 8 height 8
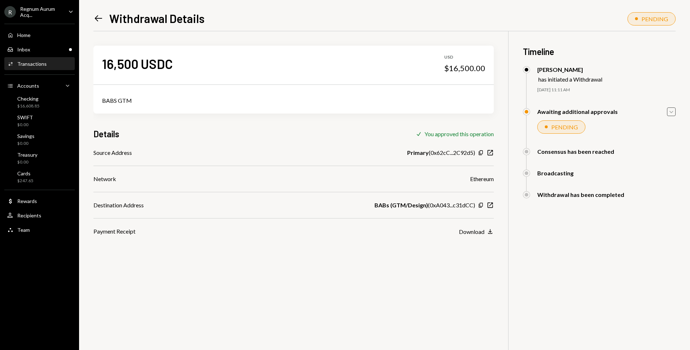
click at [672, 112] on icon "button" at bounding box center [671, 112] width 4 height 2
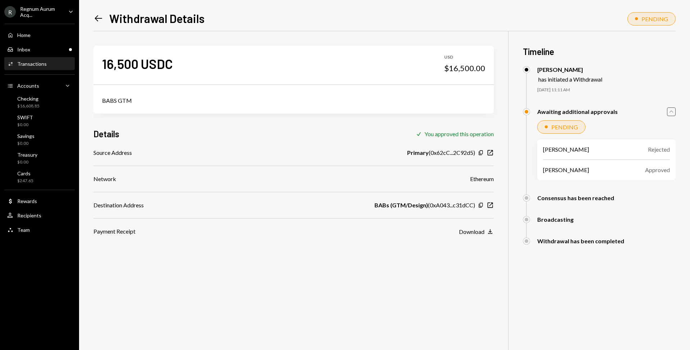
click at [653, 173] on div "Approved" at bounding box center [657, 170] width 25 height 9
click at [627, 153] on div "[PERSON_NAME] Rejected" at bounding box center [606, 149] width 127 height 9
click at [625, 121] on div "PENDING" at bounding box center [606, 126] width 138 height 13
click at [671, 113] on icon "Caret Up" at bounding box center [671, 112] width 8 height 8
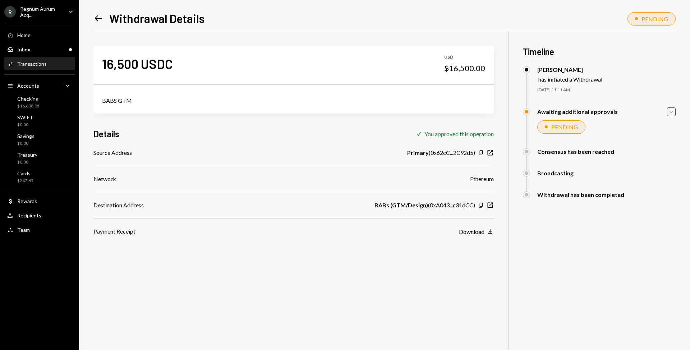
click at [672, 112] on icon "Caret Down" at bounding box center [671, 112] width 8 height 8
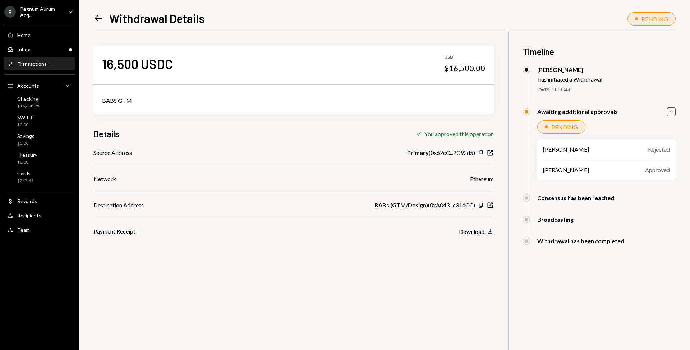
click at [637, 244] on div "Withdrawal has been completed" at bounding box center [599, 240] width 153 height 7
click at [673, 112] on icon "Caret Up" at bounding box center [671, 112] width 8 height 8
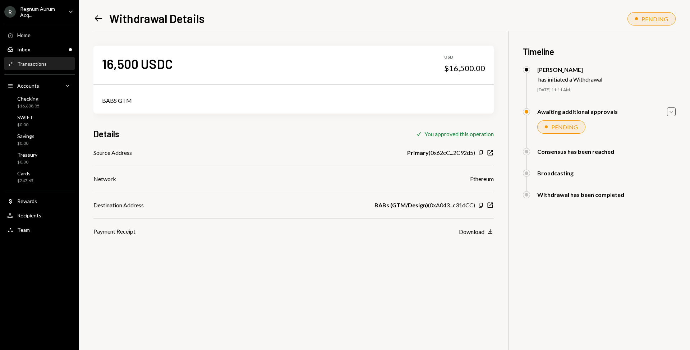
click at [614, 230] on div "16,500 USDC USD $16,500.00 BABS GTM Details Check You approved this operation S…" at bounding box center [384, 206] width 582 height 350
click at [670, 114] on icon "Caret Down" at bounding box center [671, 112] width 8 height 8
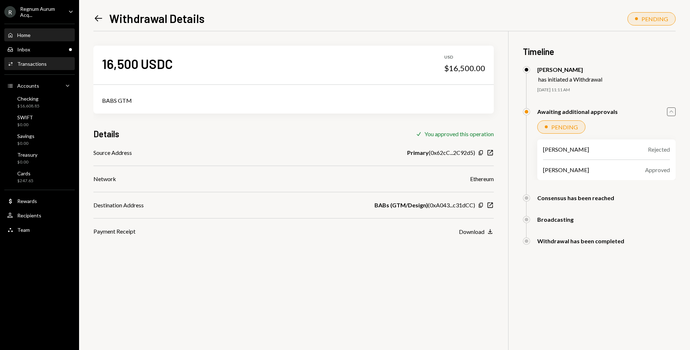
click at [34, 36] on div "Home Home" at bounding box center [39, 35] width 65 height 6
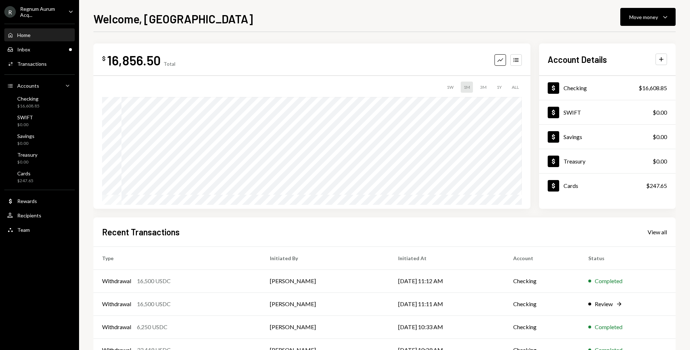
click at [73, 22] on div "Home Home Inbox Inbox Activities Transactions Accounts Accounts Caret Down Chec…" at bounding box center [39, 128] width 79 height 218
click at [70, 18] on ul "R Regnum Aurum Acq... Caret Down Home Home Inbox Inbox Activities Transactions …" at bounding box center [39, 118] width 79 height 237
click at [69, 15] on div "Caret Down" at bounding box center [71, 12] width 8 height 9
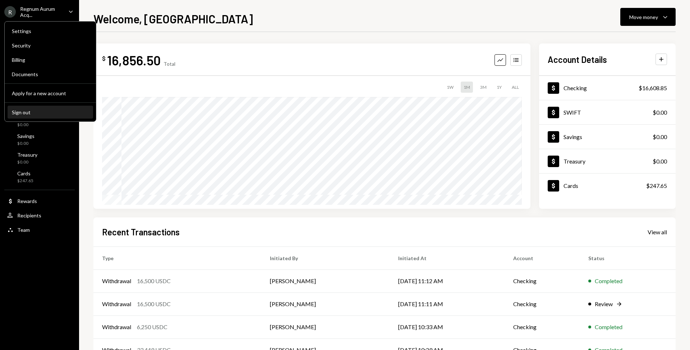
click at [55, 109] on div "Sign out" at bounding box center [50, 112] width 77 height 6
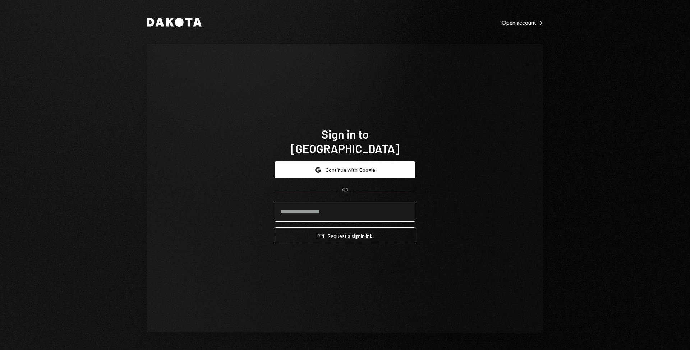
click at [336, 205] on input "email" at bounding box center [344, 212] width 141 height 20
type input "**********"
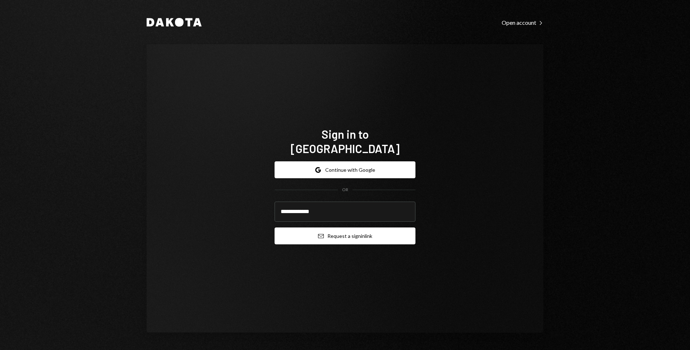
click at [338, 230] on button "Email Request a sign in link" at bounding box center [344, 235] width 141 height 17
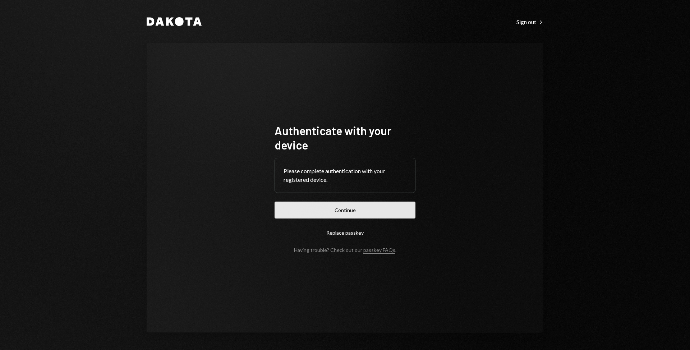
click at [356, 214] on button "Continue" at bounding box center [344, 210] width 141 height 17
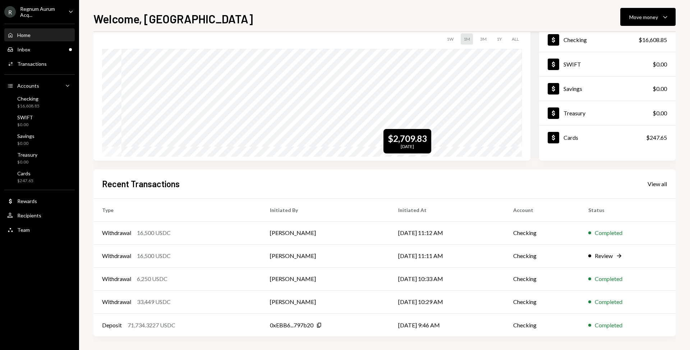
scroll to position [49, 0]
click at [496, 258] on td "[DATE] 11:11 AM" at bounding box center [446, 255] width 115 height 23
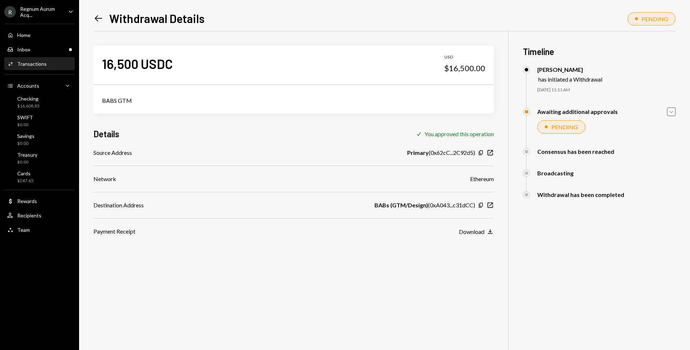
click at [672, 113] on icon "Caret Down" at bounding box center [671, 112] width 8 height 8
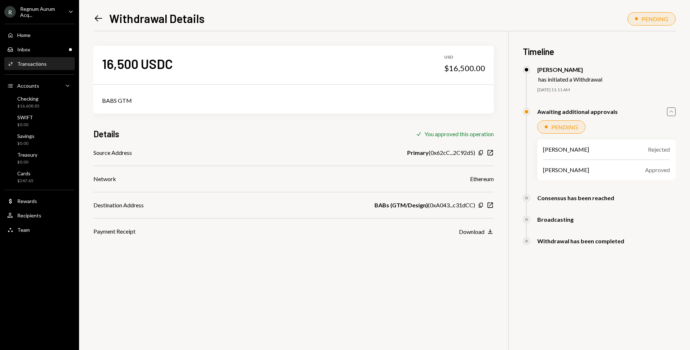
click at [671, 109] on icon "Caret Up" at bounding box center [671, 112] width 8 height 8
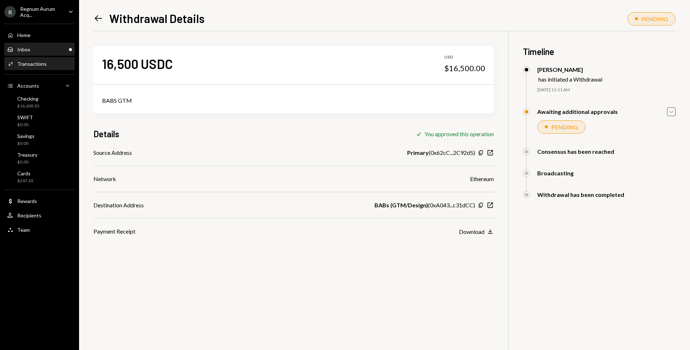
click at [34, 44] on div "Inbox Inbox" at bounding box center [39, 49] width 65 height 12
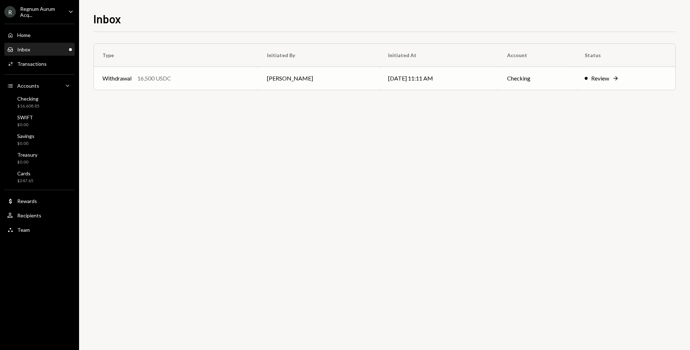
click at [445, 81] on td "[DATE] 11:11 AM" at bounding box center [438, 78] width 119 height 23
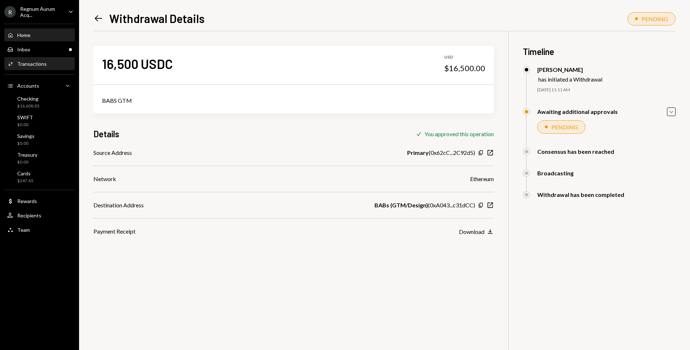
click at [34, 39] on div "Home Home" at bounding box center [39, 35] width 65 height 12
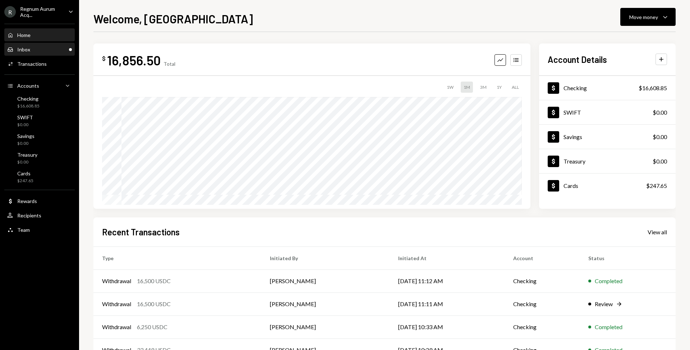
click at [48, 49] on div "Inbox Inbox" at bounding box center [39, 49] width 65 height 6
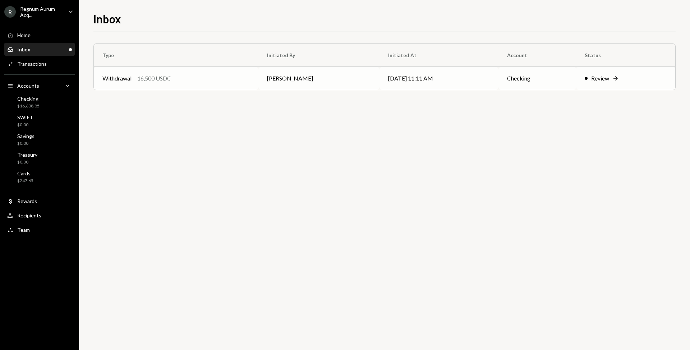
click at [625, 81] on div "Review Right Arrow" at bounding box center [625, 78] width 82 height 9
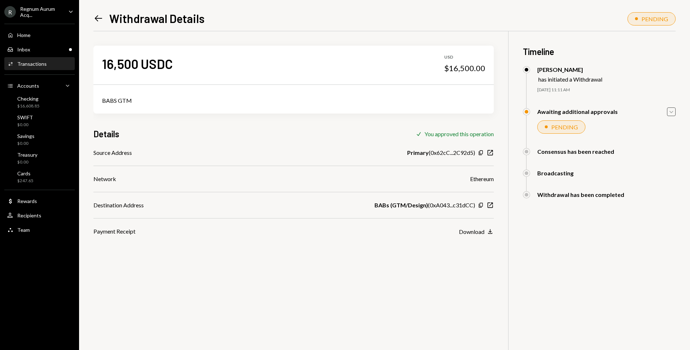
click at [669, 111] on icon "button" at bounding box center [671, 112] width 4 height 2
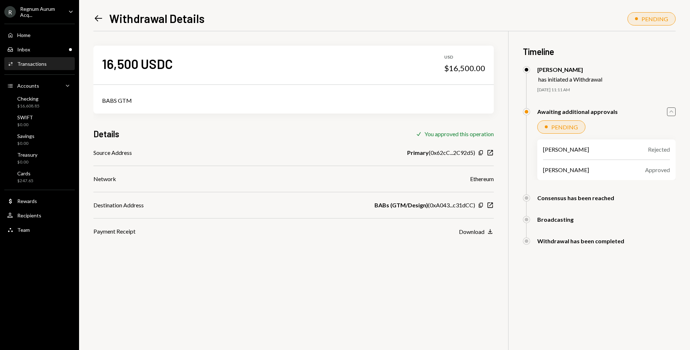
click at [669, 111] on icon "Caret Up" at bounding box center [671, 112] width 8 height 8
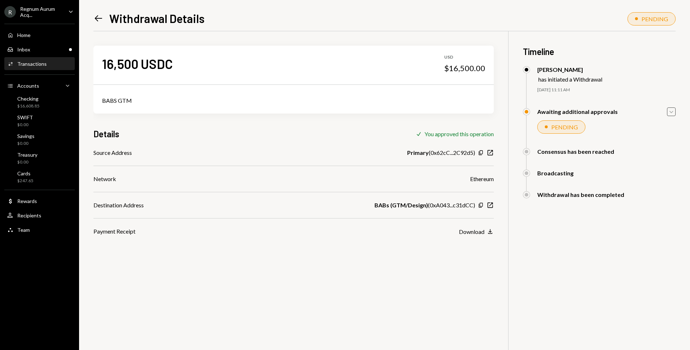
click at [384, 265] on div "16,500 USDC USD $16,500.00 BABS GTM Details Check You approved this operation S…" at bounding box center [384, 206] width 582 height 350
click at [557, 129] on div "PENDING" at bounding box center [564, 127] width 27 height 7
click at [93, 17] on icon "Left Arrow" at bounding box center [98, 18] width 10 height 10
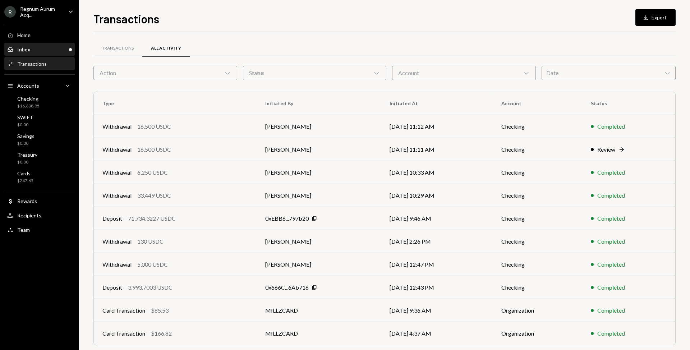
click at [51, 50] on div "Inbox Inbox" at bounding box center [39, 49] width 65 height 6
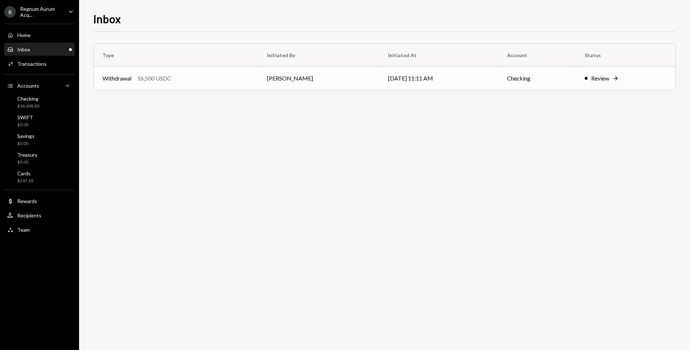
click at [379, 79] on td "[DATE] 11:11 AM" at bounding box center [438, 78] width 119 height 23
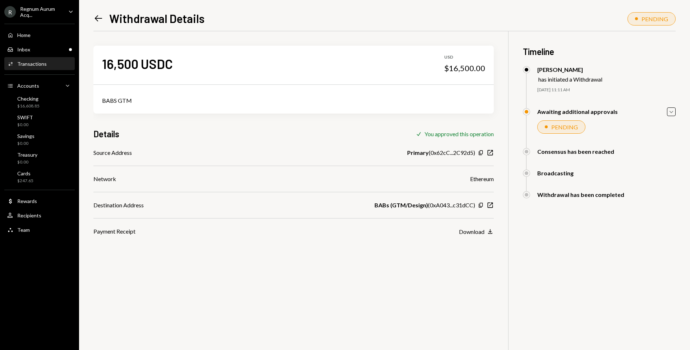
click at [97, 19] on icon "Left Arrow" at bounding box center [98, 18] width 10 height 10
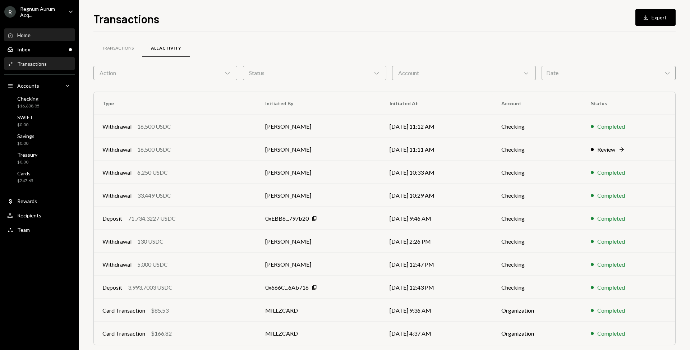
click at [38, 39] on div "Home Home" at bounding box center [39, 35] width 65 height 12
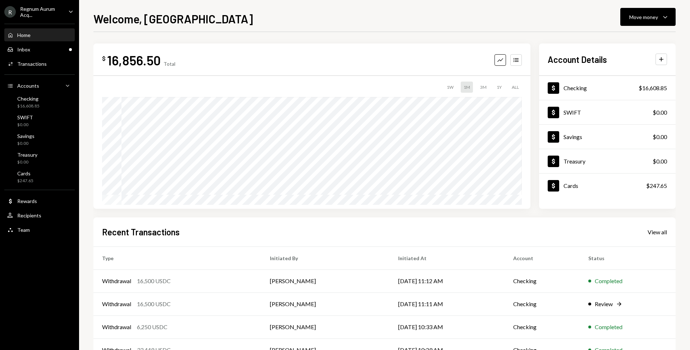
click at [39, 11] on div "Regnum Aurum Acq..." at bounding box center [41, 12] width 42 height 12
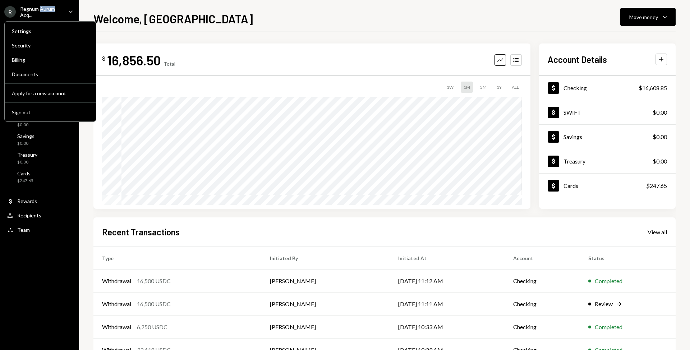
click at [39, 11] on div "Regnum Aurum Acq..." at bounding box center [41, 12] width 42 height 12
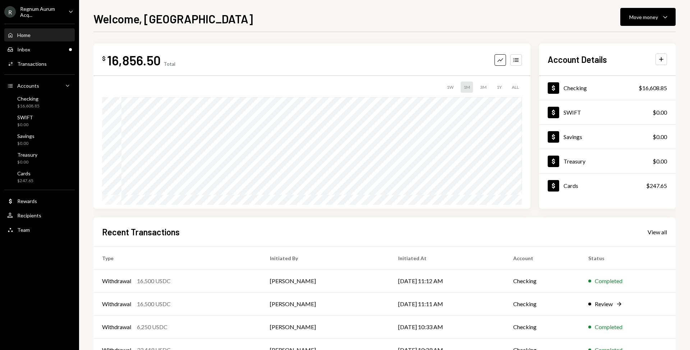
click at [52, 12] on div "Regnum Aurum Acq..." at bounding box center [41, 12] width 42 height 12
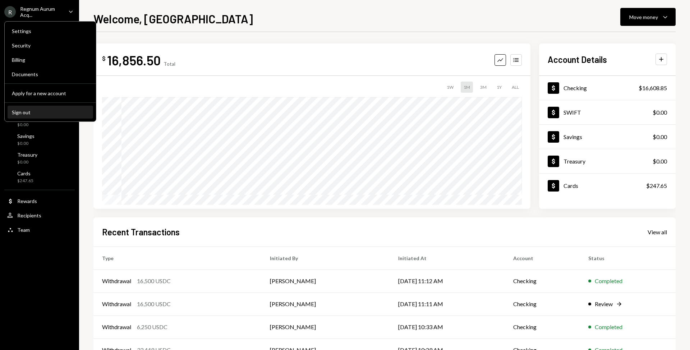
click at [45, 113] on div "Sign out" at bounding box center [50, 112] width 77 height 6
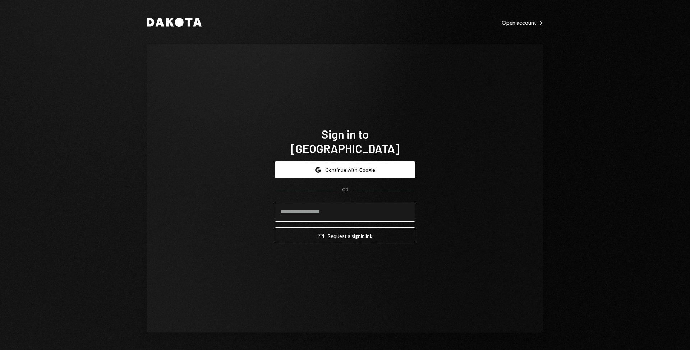
click at [369, 202] on input "email" at bounding box center [344, 212] width 141 height 20
type input "**********"
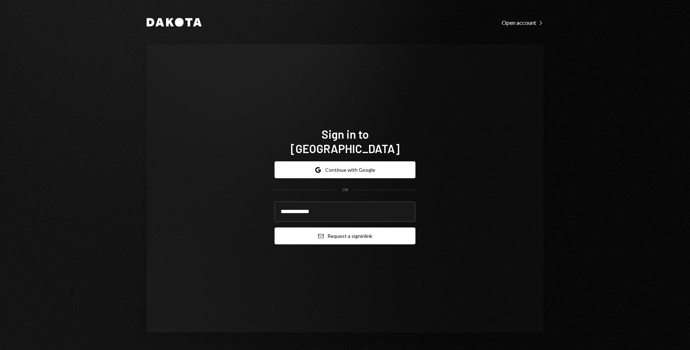
click at [383, 229] on button "Email Request a sign in link" at bounding box center [344, 235] width 141 height 17
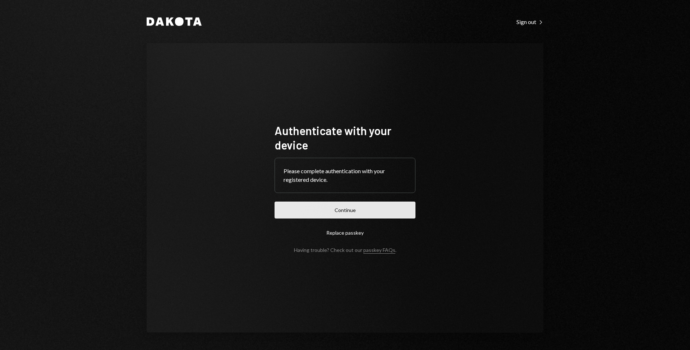
click at [350, 209] on button "Continue" at bounding box center [344, 210] width 141 height 17
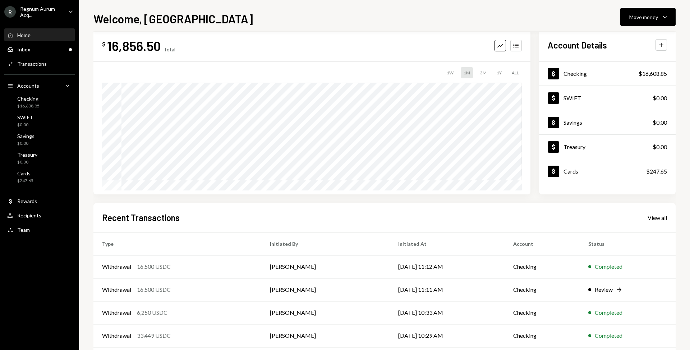
scroll to position [49, 0]
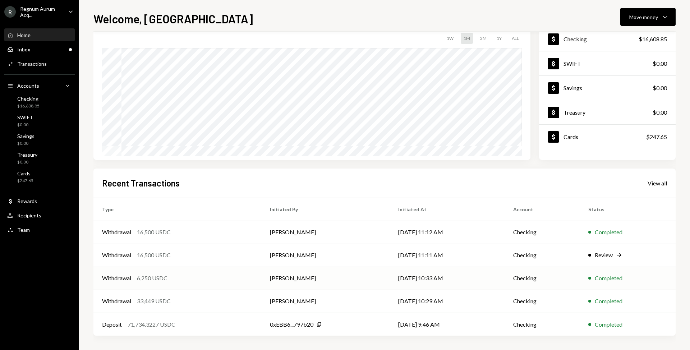
click at [185, 279] on div "Withdrawal 6,250 USDC" at bounding box center [177, 278] width 151 height 9
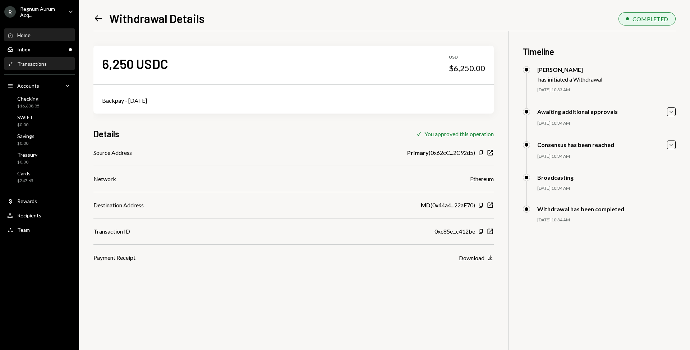
click at [47, 33] on div "Home Home" at bounding box center [39, 35] width 65 height 6
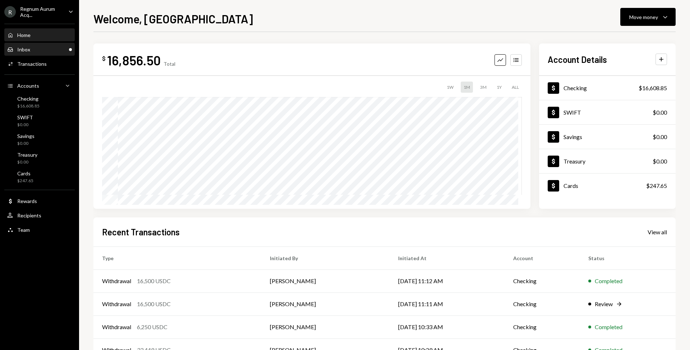
click at [35, 51] on div "Inbox Inbox" at bounding box center [39, 49] width 65 height 6
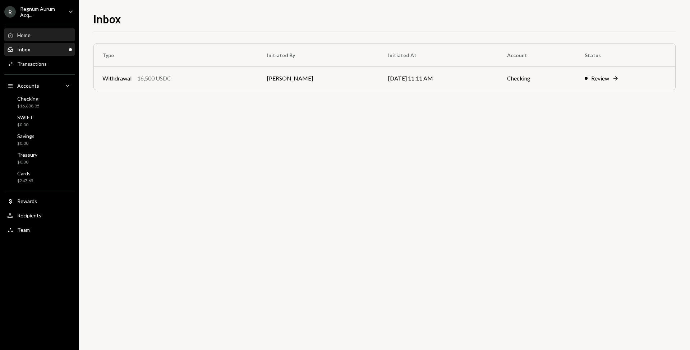
click at [43, 40] on div "Home Home" at bounding box center [39, 35] width 65 height 12
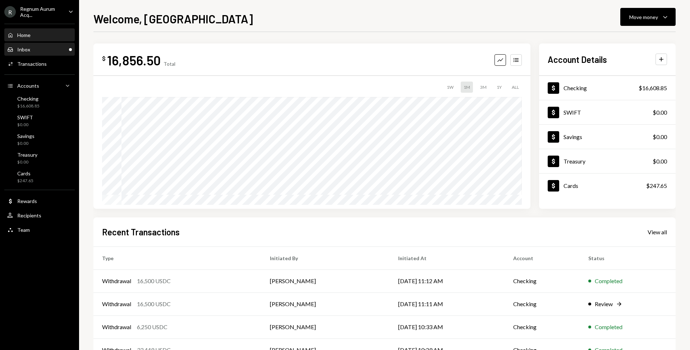
click at [61, 53] on div "Inbox Inbox" at bounding box center [39, 49] width 65 height 12
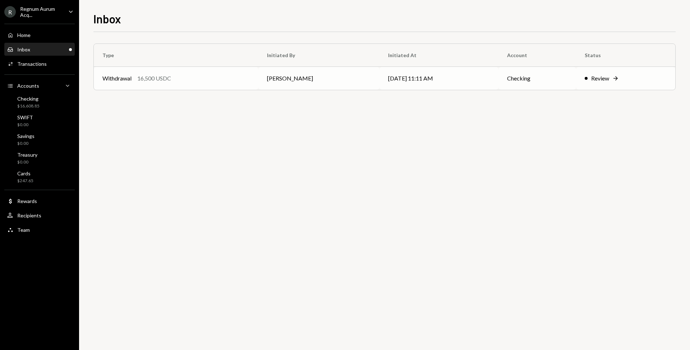
click at [345, 77] on td "[PERSON_NAME]" at bounding box center [318, 78] width 121 height 23
